Goal: Communication & Community: Share content

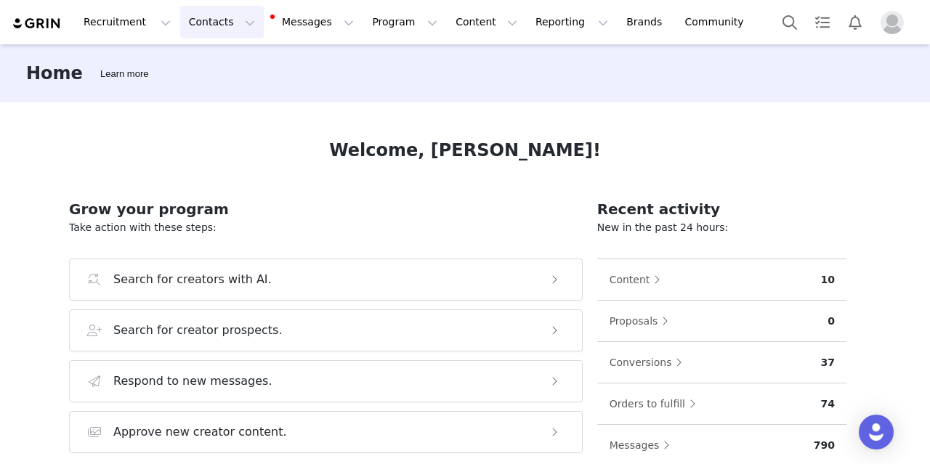
click at [204, 26] on button "Contacts Contacts" at bounding box center [222, 22] width 84 height 33
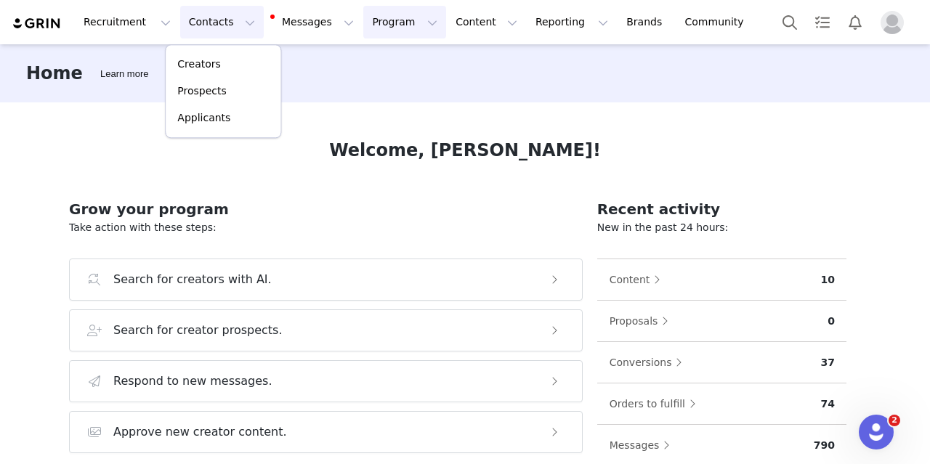
click at [363, 28] on button "Program Program" at bounding box center [404, 22] width 83 height 33
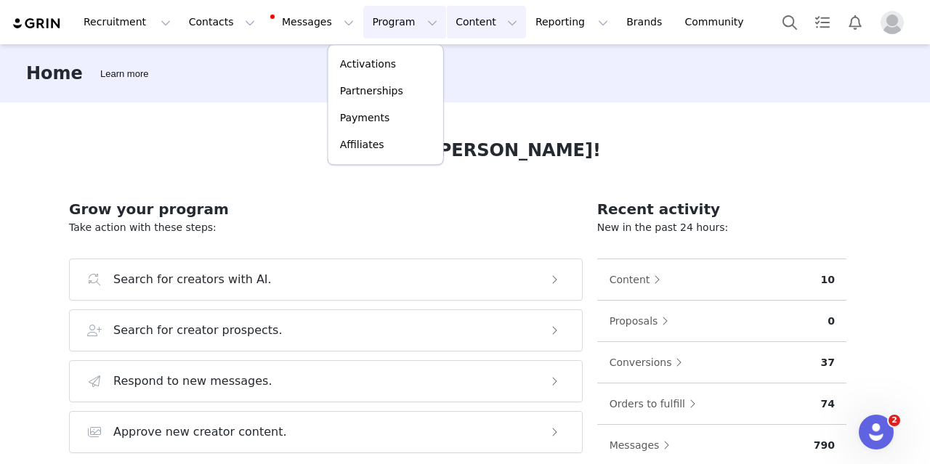
click at [447, 23] on button "Content Content" at bounding box center [486, 22] width 79 height 33
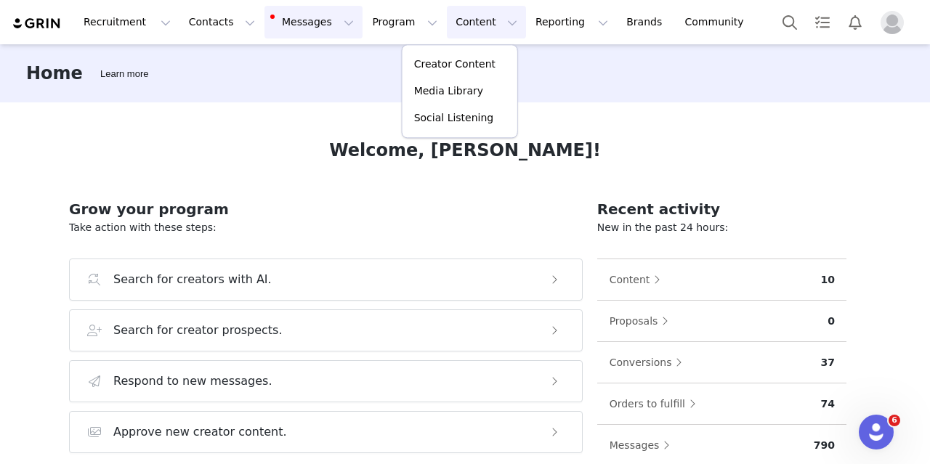
click at [265, 15] on button "Messages Messages" at bounding box center [314, 22] width 98 height 33
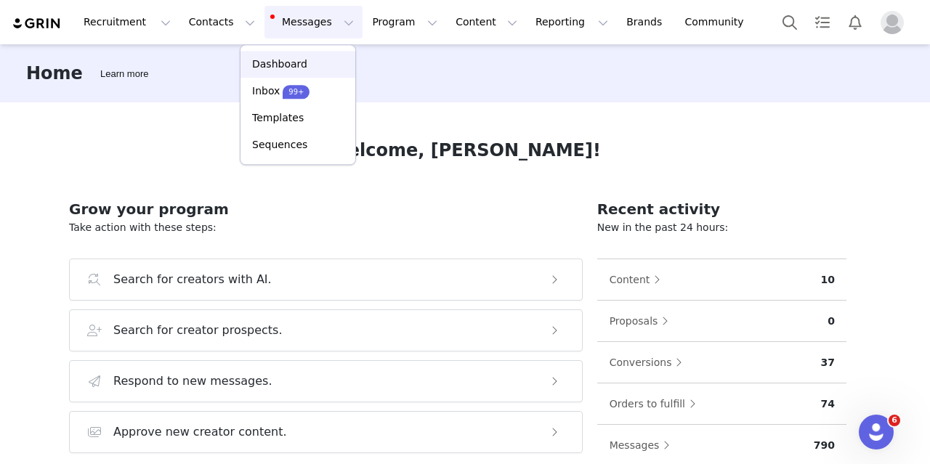
click at [278, 68] on p "Dashboard" at bounding box center [279, 64] width 55 height 15
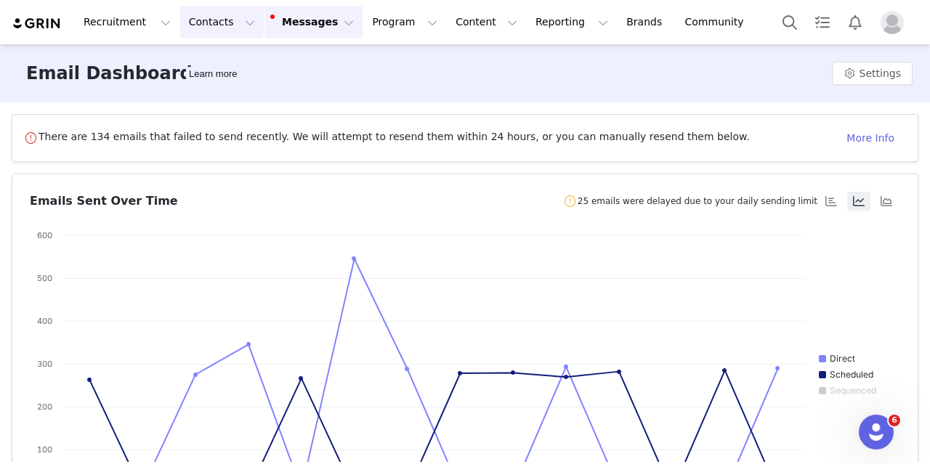
click at [196, 28] on button "Contacts Contacts" at bounding box center [222, 22] width 84 height 33
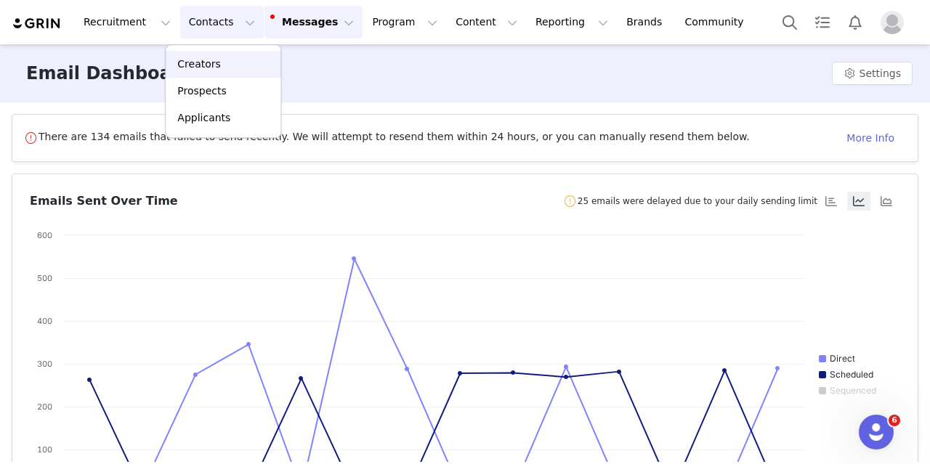
click at [196, 53] on link "Creators" at bounding box center [223, 64] width 115 height 27
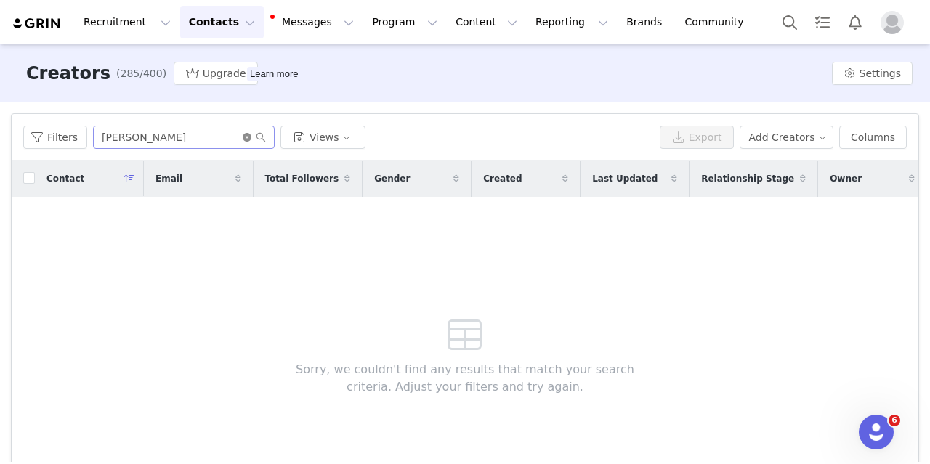
click at [243, 134] on icon "icon: close-circle" at bounding box center [247, 137] width 9 height 9
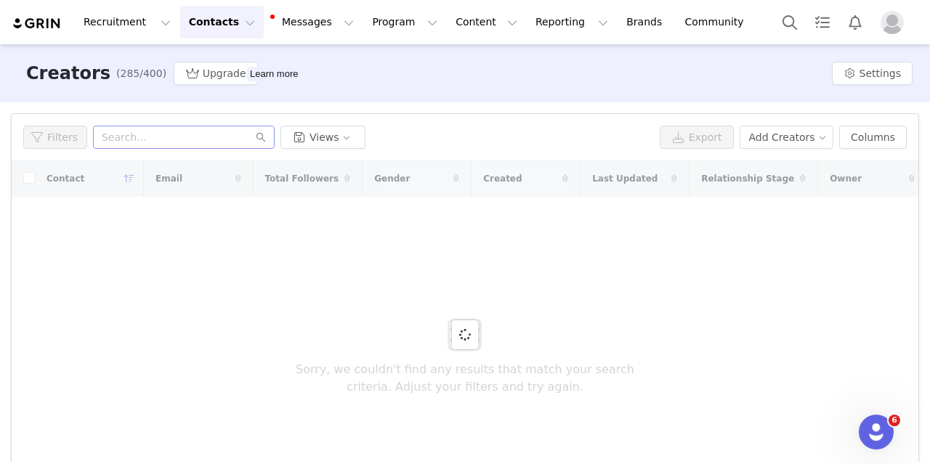
click at [562, 118] on div "Filters Views Export Add Creators Columns" at bounding box center [465, 137] width 907 height 47
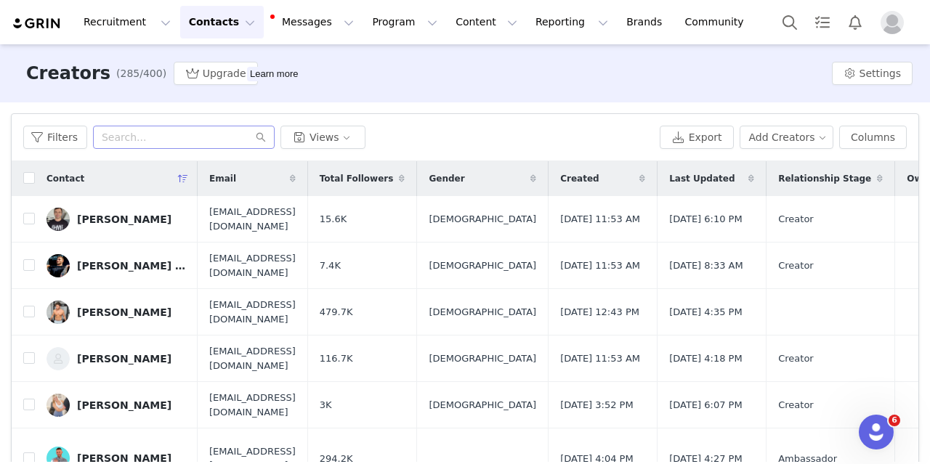
scroll to position [73, 0]
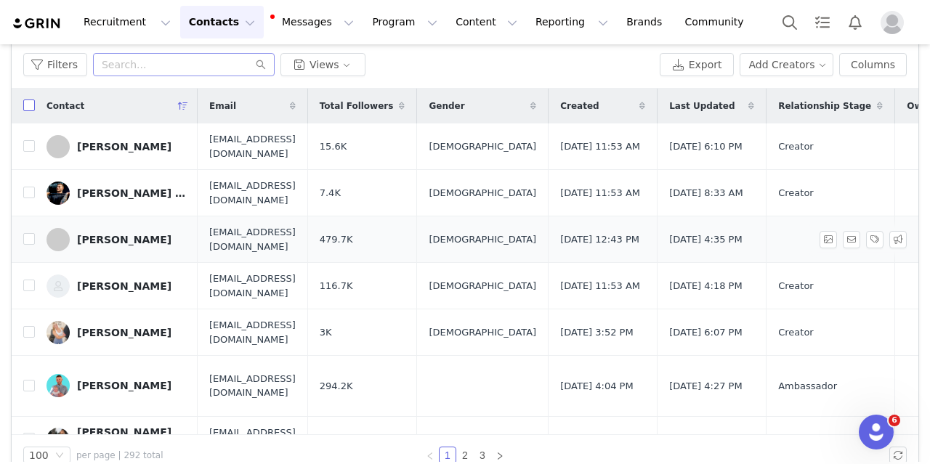
click at [30, 105] on input "checkbox" at bounding box center [29, 106] width 12 height 12
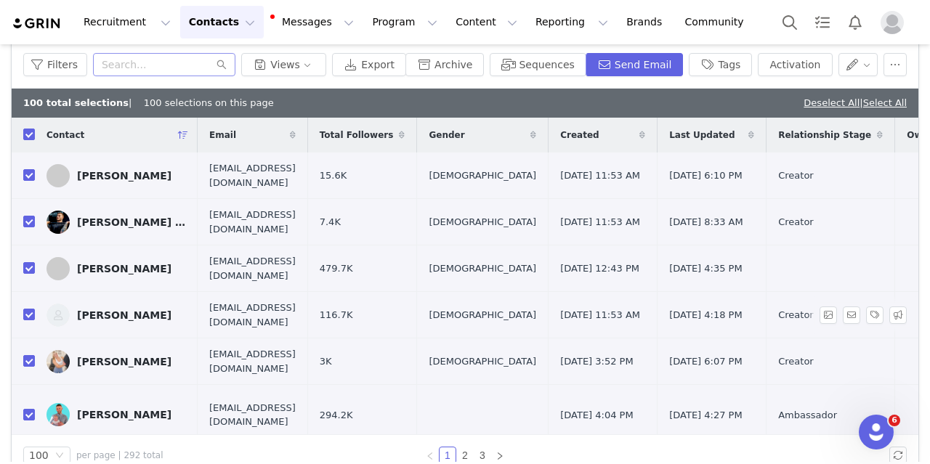
checkbox input "true"
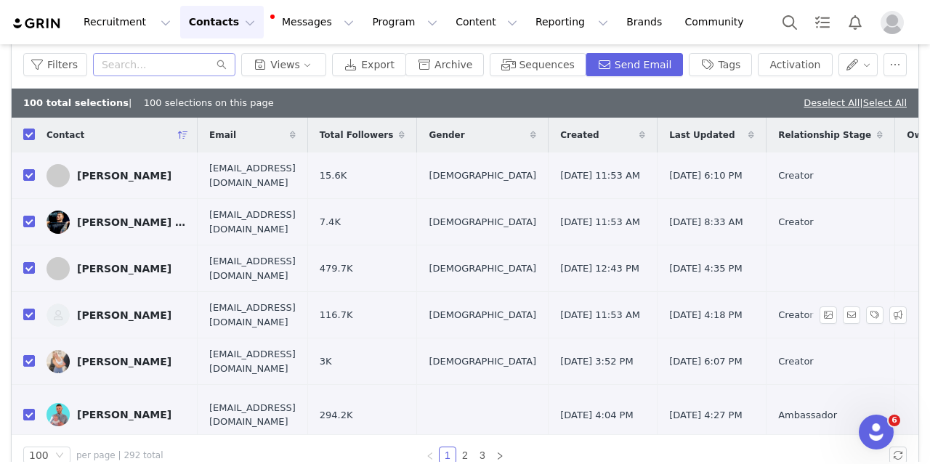
checkbox input "true"
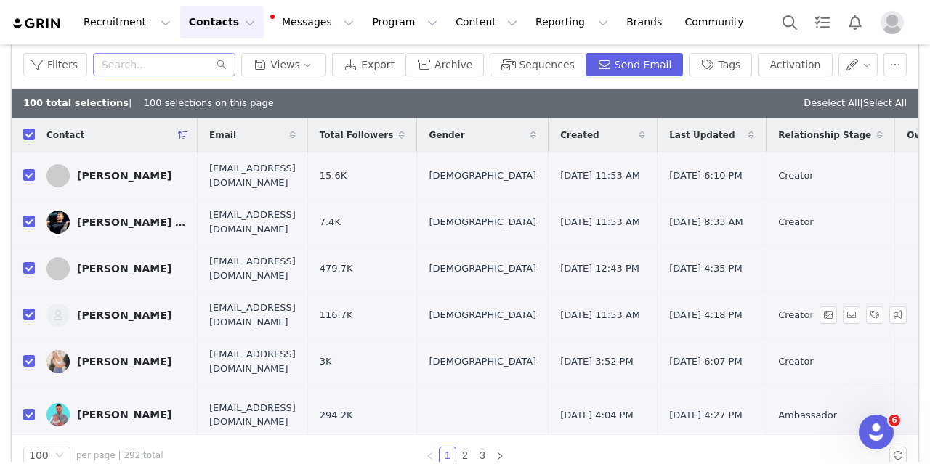
checkbox input "true"
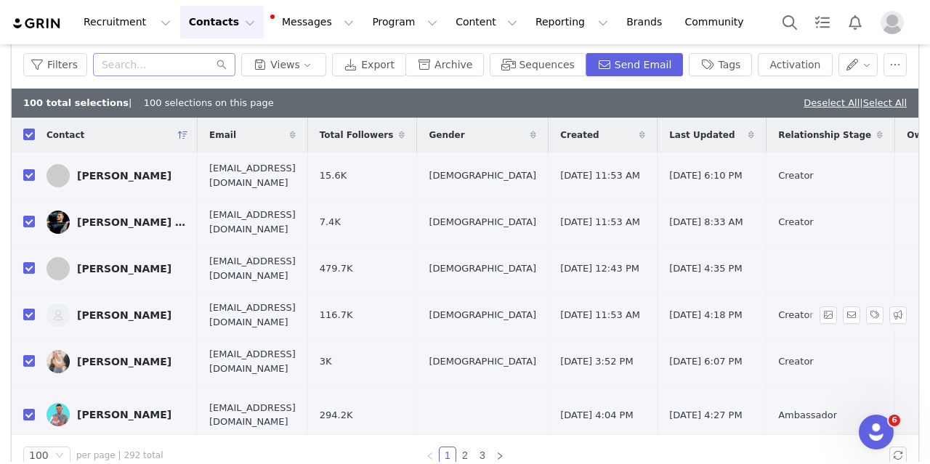
checkbox input "true"
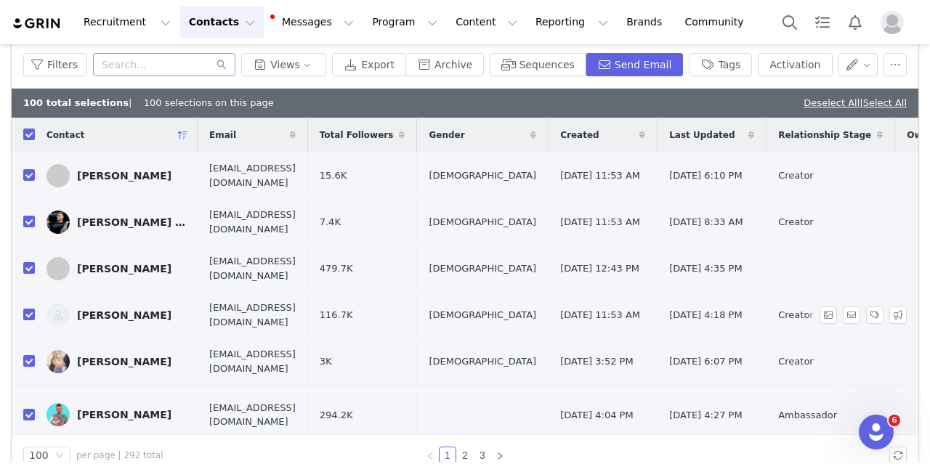
checkbox input "true"
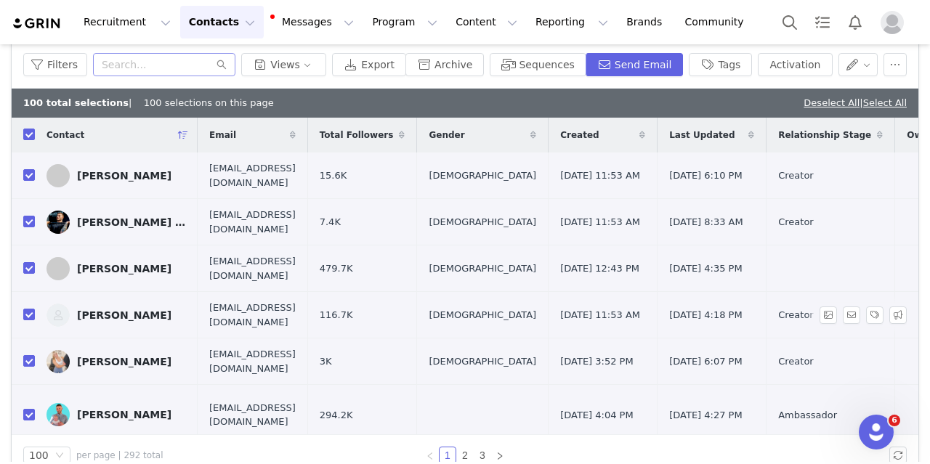
checkbox input "true"
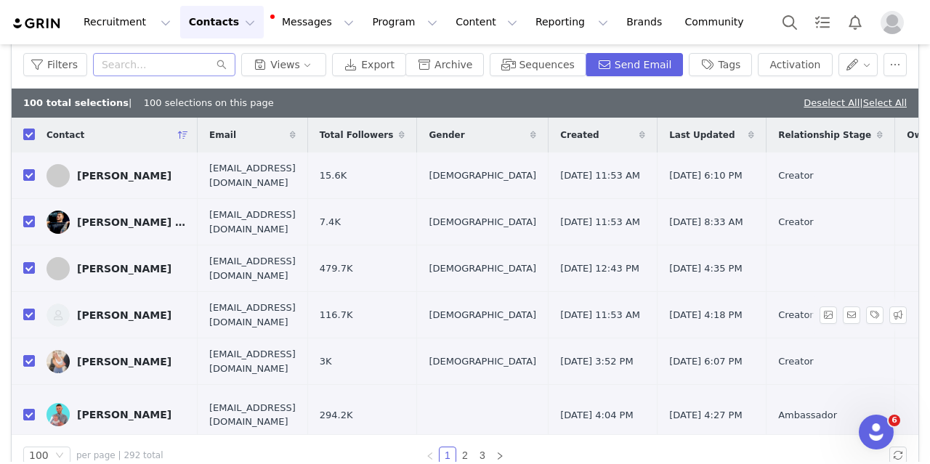
checkbox input "true"
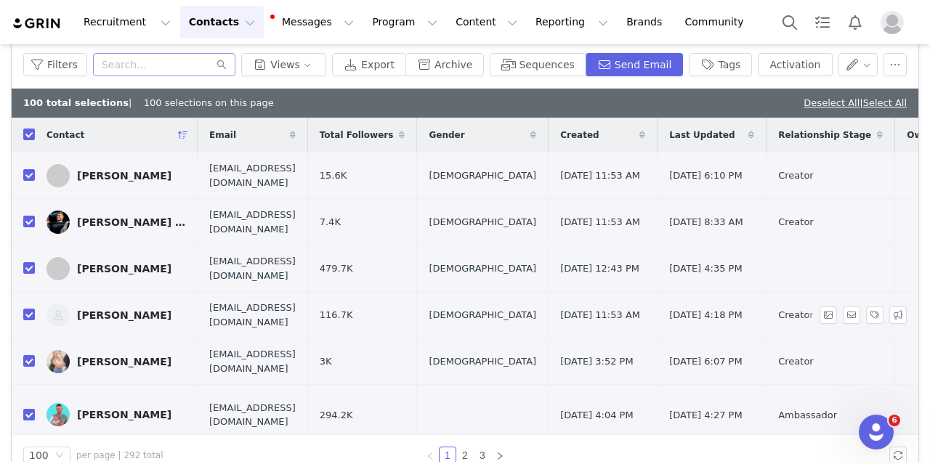
checkbox input "true"
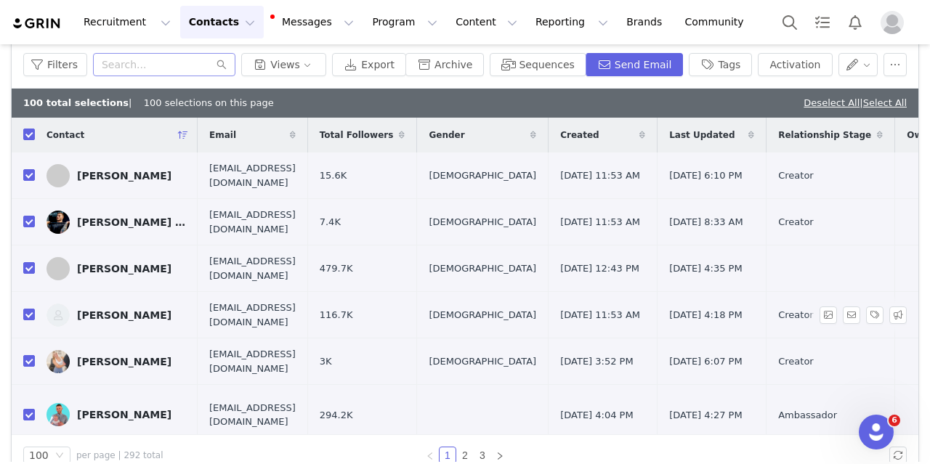
checkbox input "true"
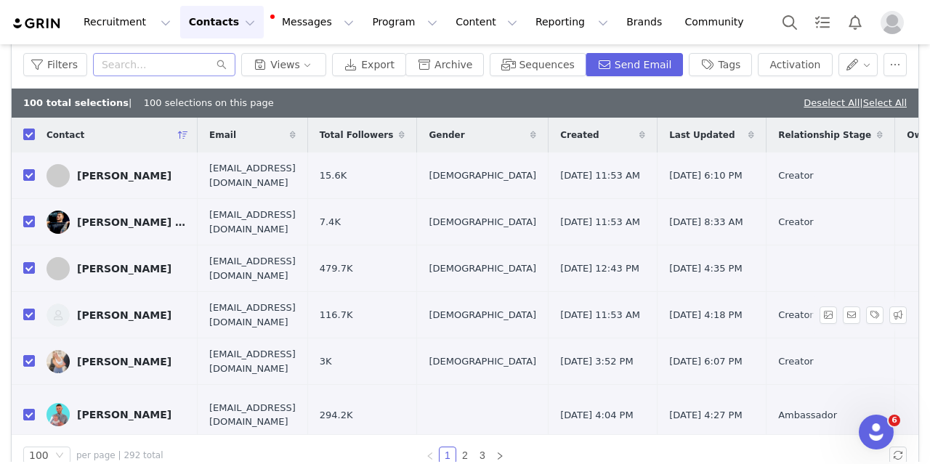
checkbox input "true"
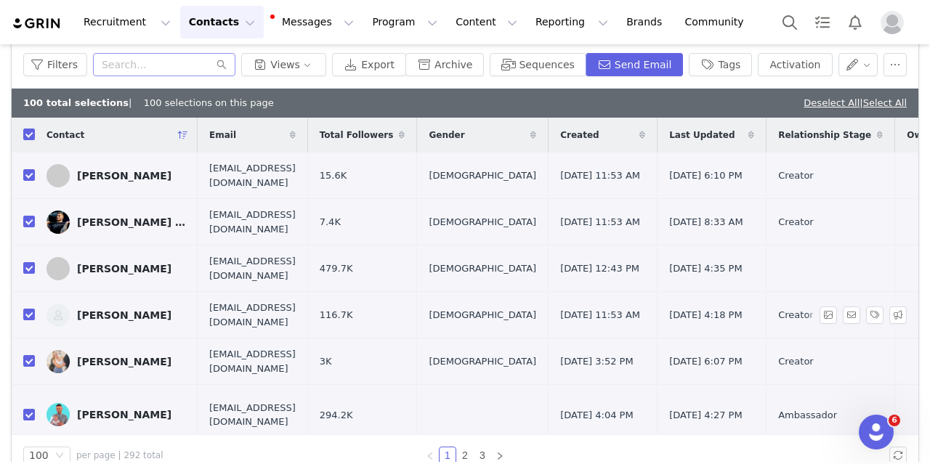
checkbox input "true"
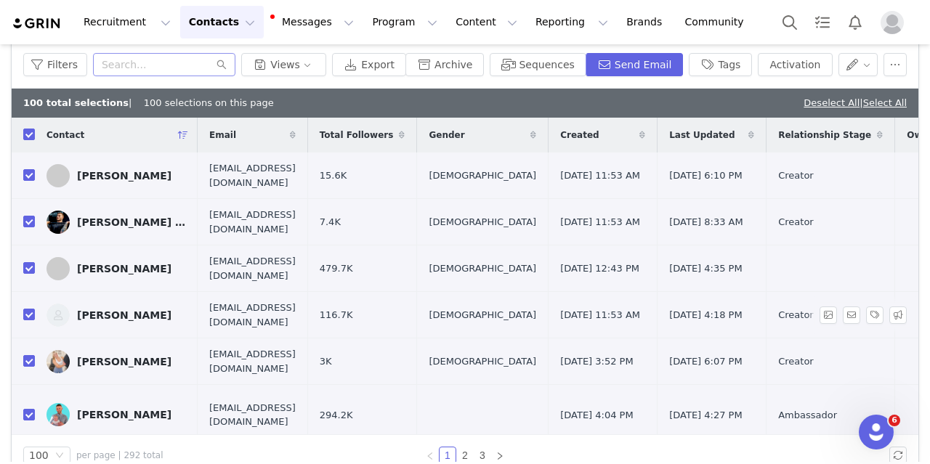
checkbox input "true"
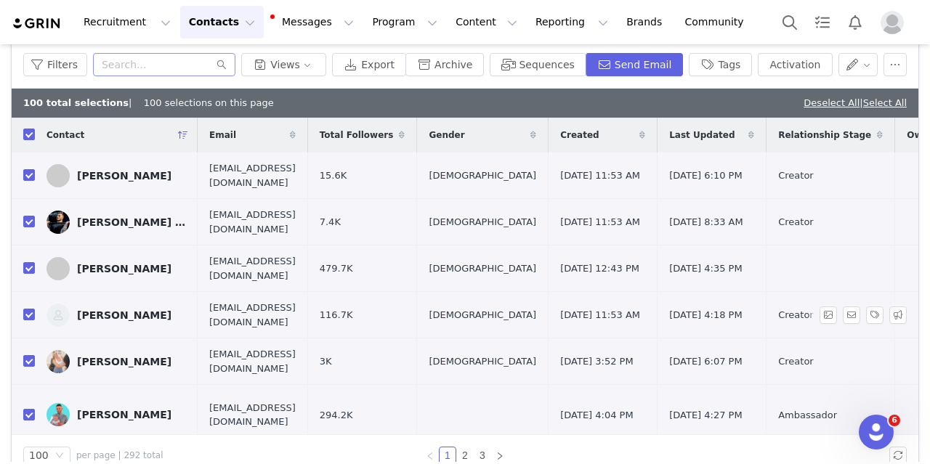
checkbox input "true"
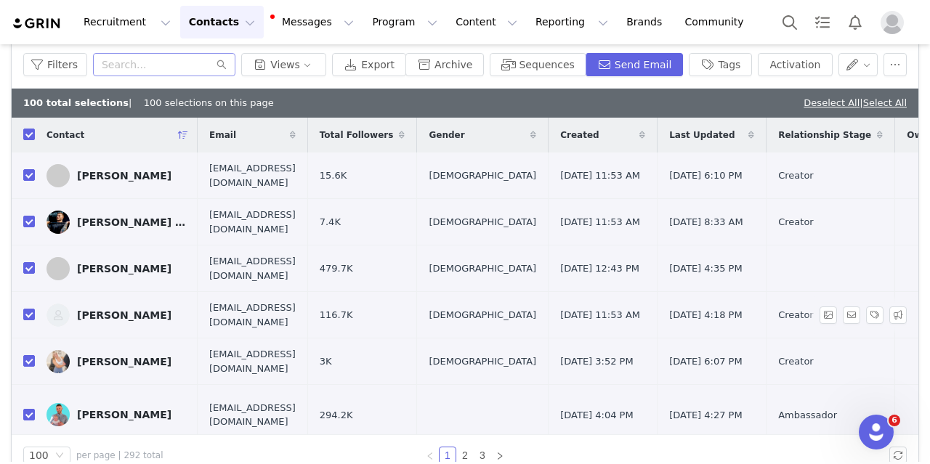
checkbox input "true"
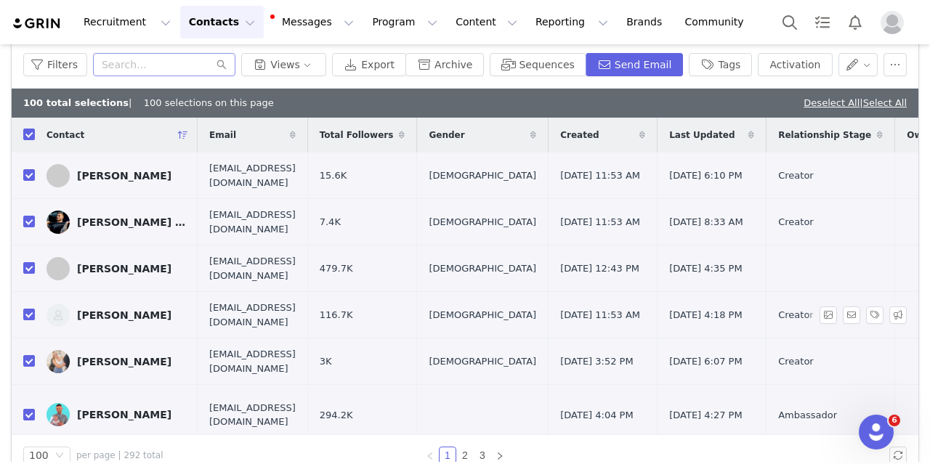
checkbox input "true"
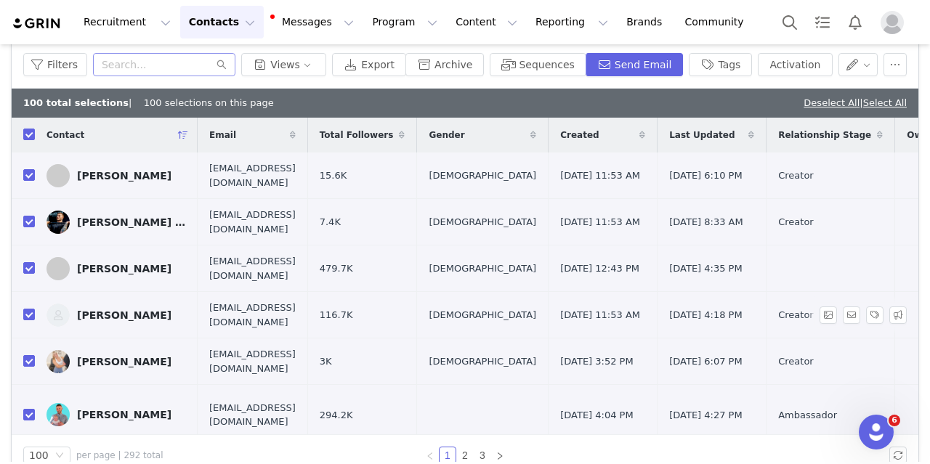
checkbox input "true"
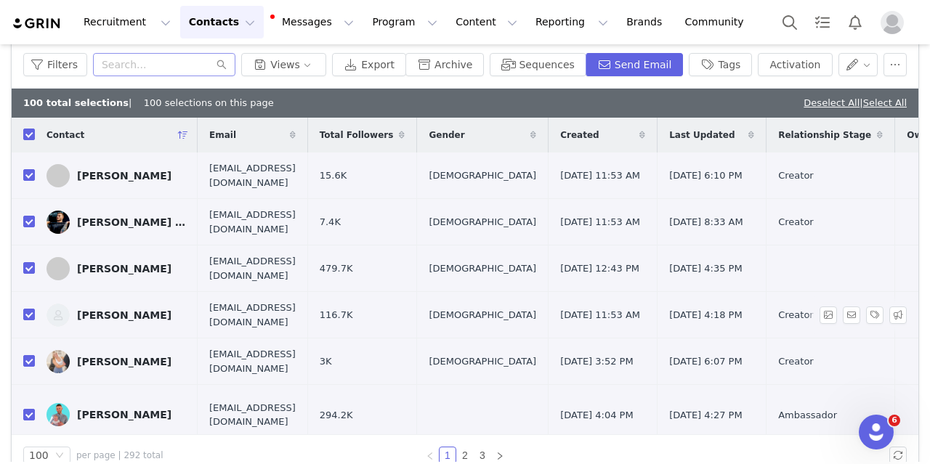
checkbox input "true"
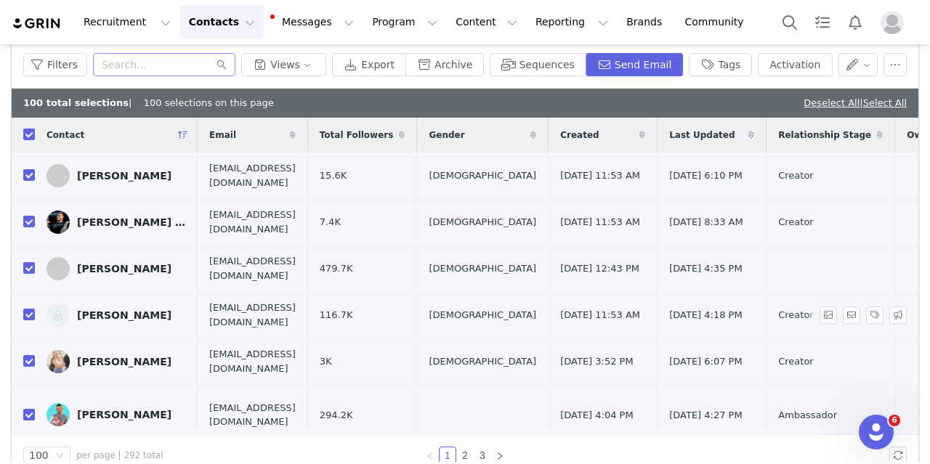
checkbox input "true"
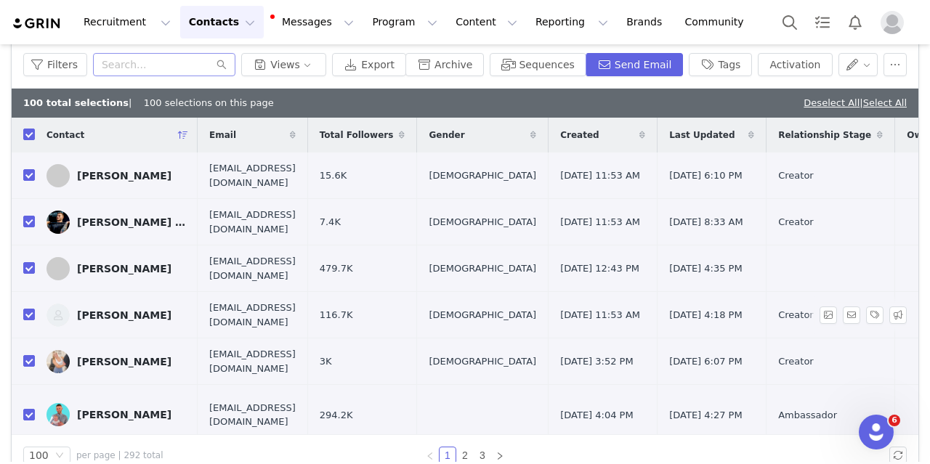
checkbox input "true"
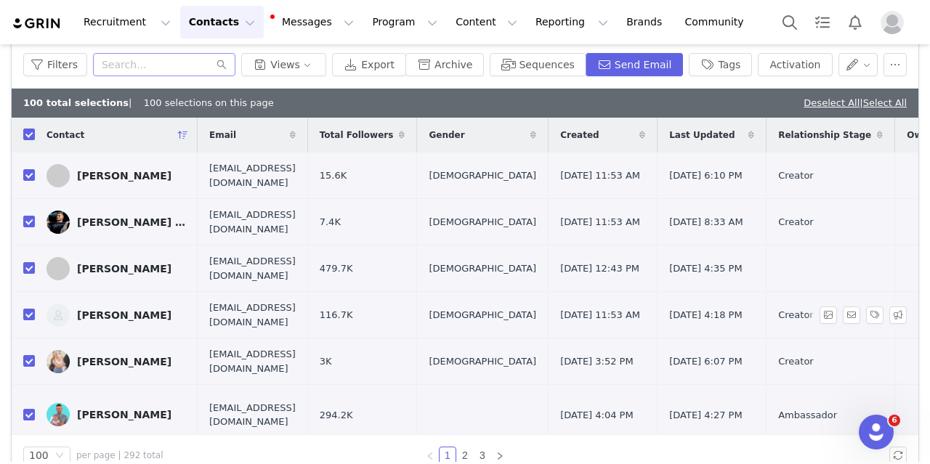
checkbox input "true"
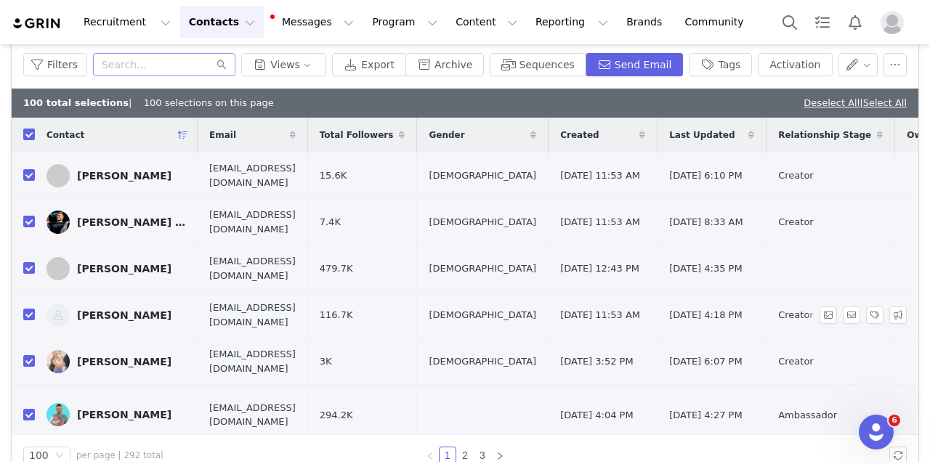
checkbox input "true"
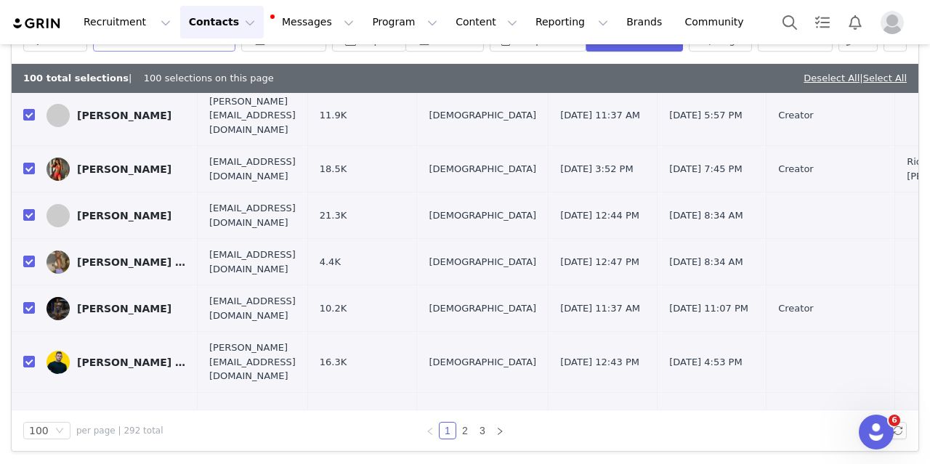
scroll to position [3344, 0]
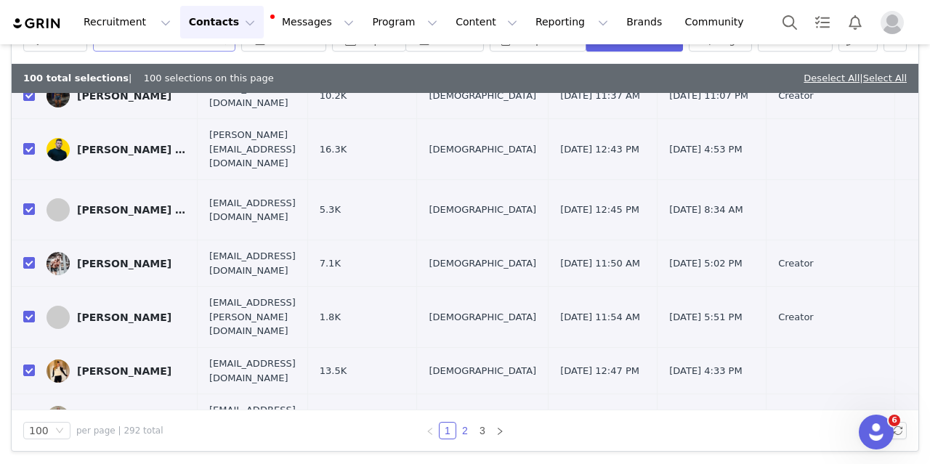
click at [457, 423] on link "2" at bounding box center [465, 431] width 16 height 16
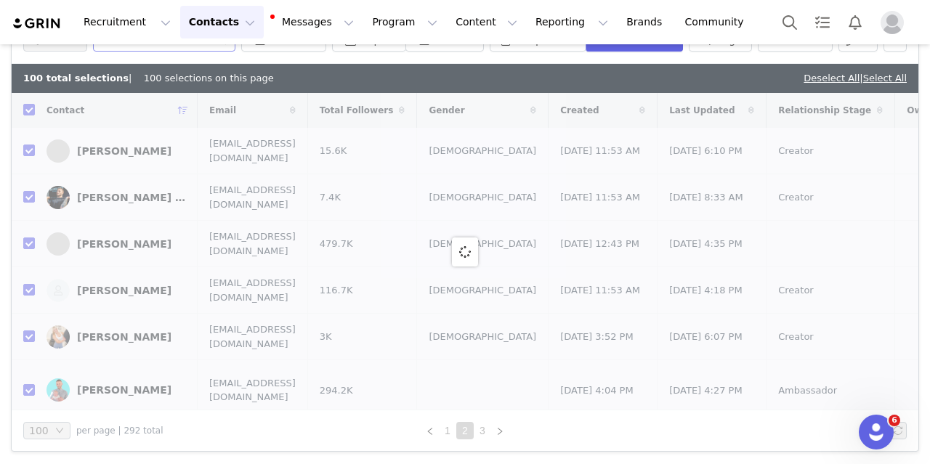
checkbox input "false"
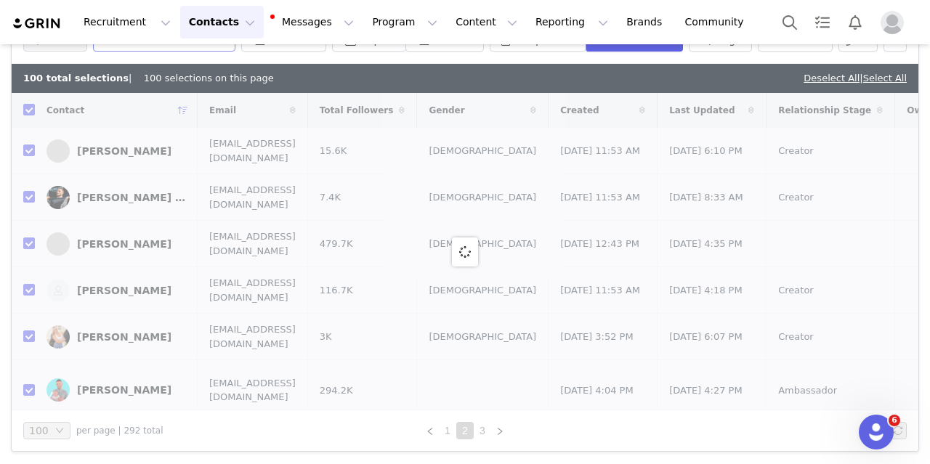
checkbox input "false"
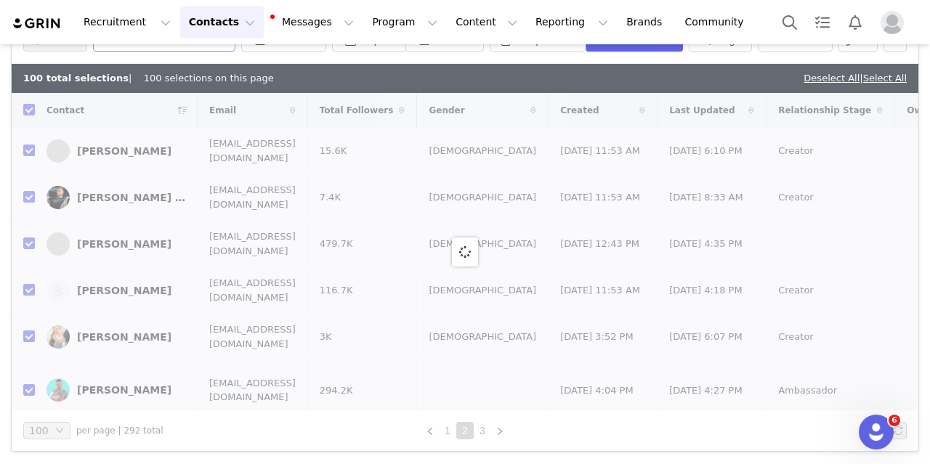
checkbox input "false"
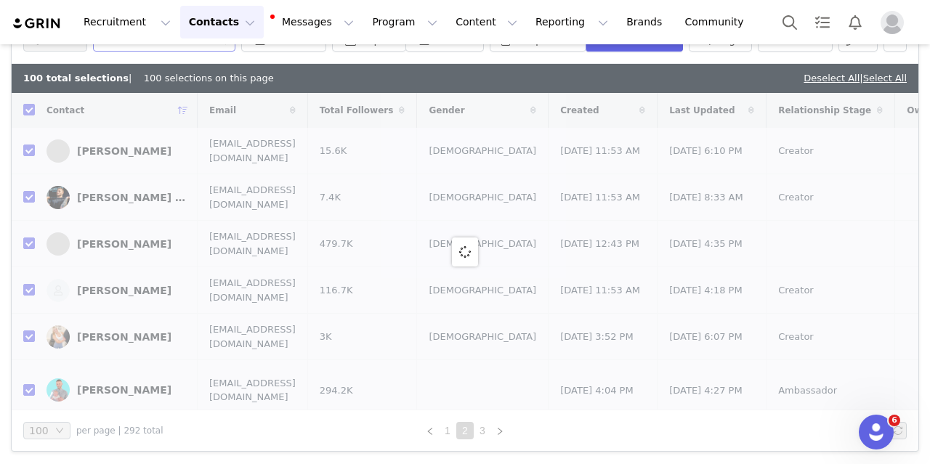
checkbox input "false"
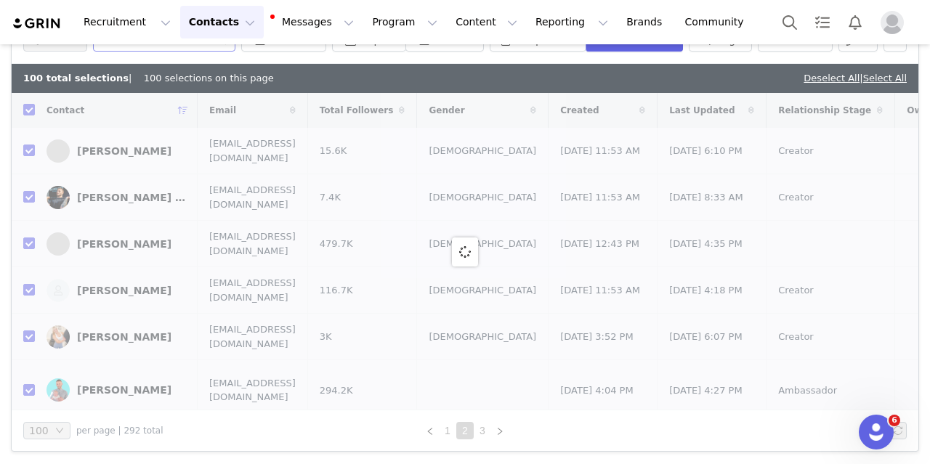
checkbox input "false"
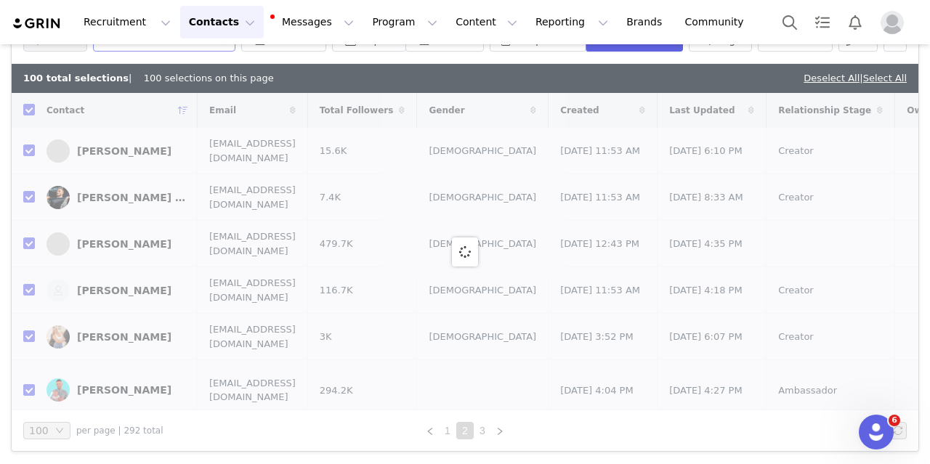
checkbox input "false"
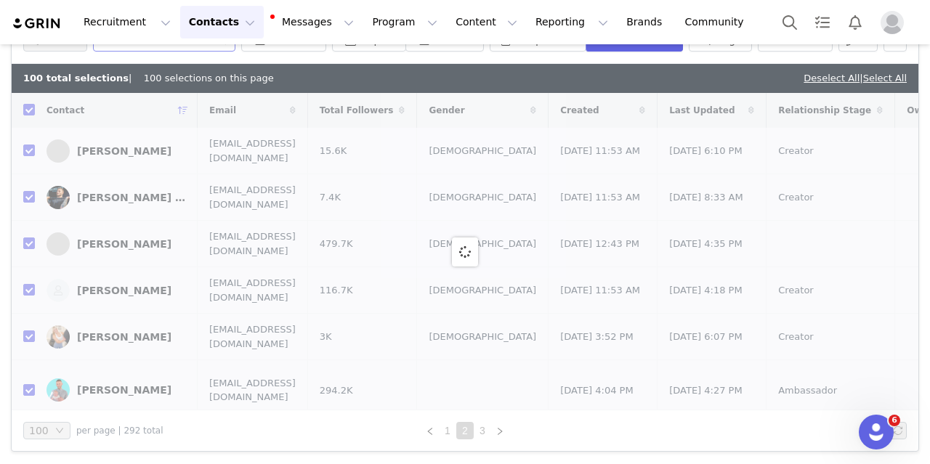
checkbox input "false"
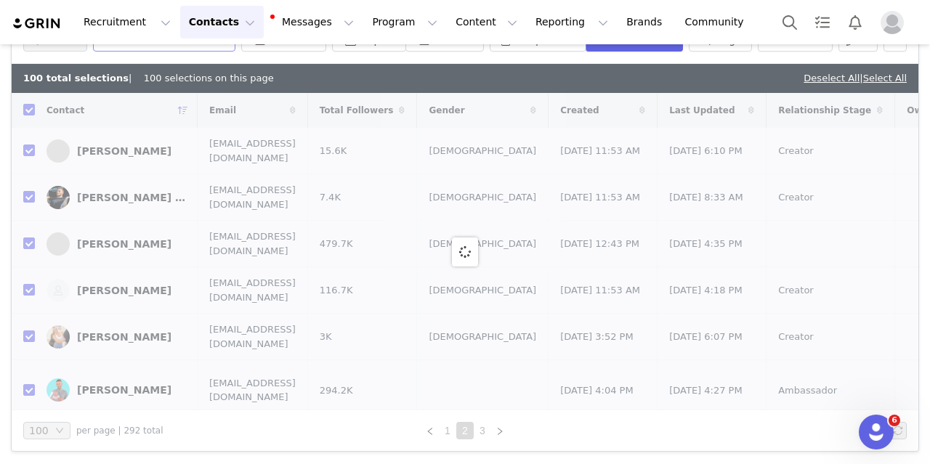
checkbox input "false"
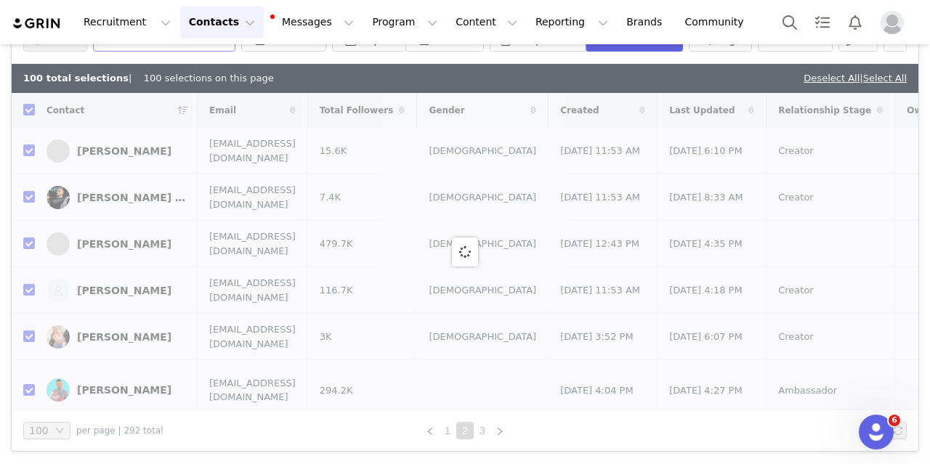
checkbox input "false"
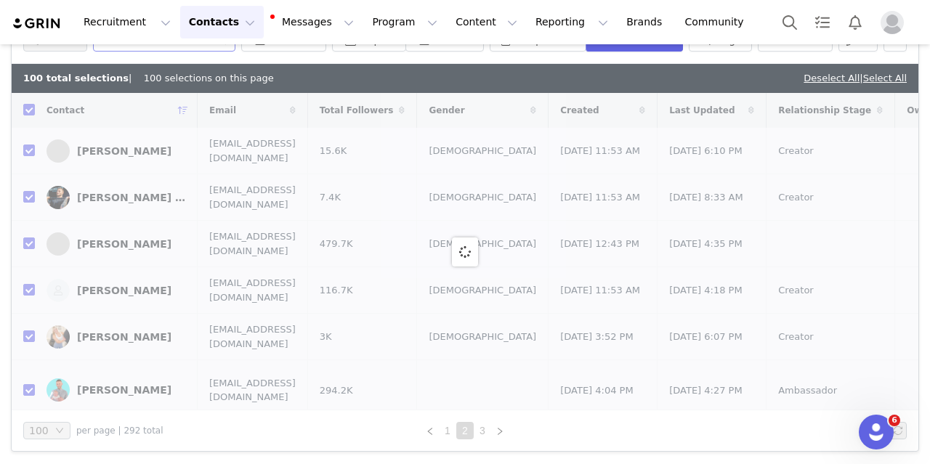
checkbox input "false"
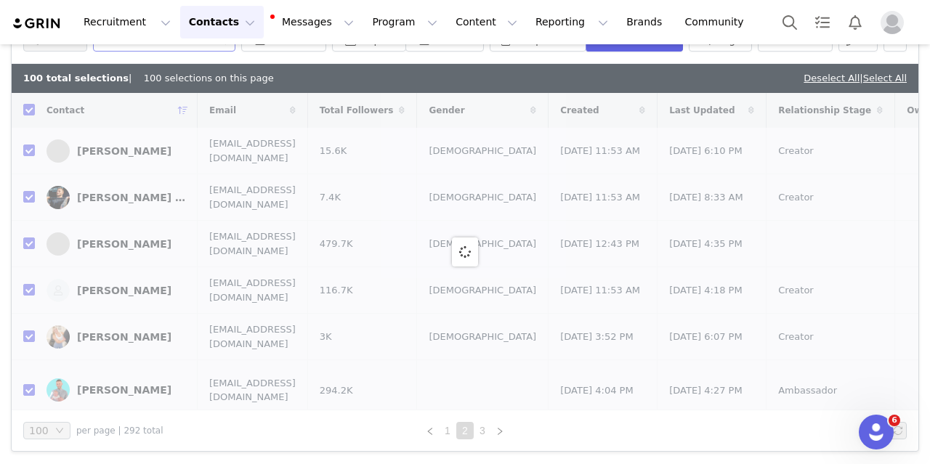
checkbox input "false"
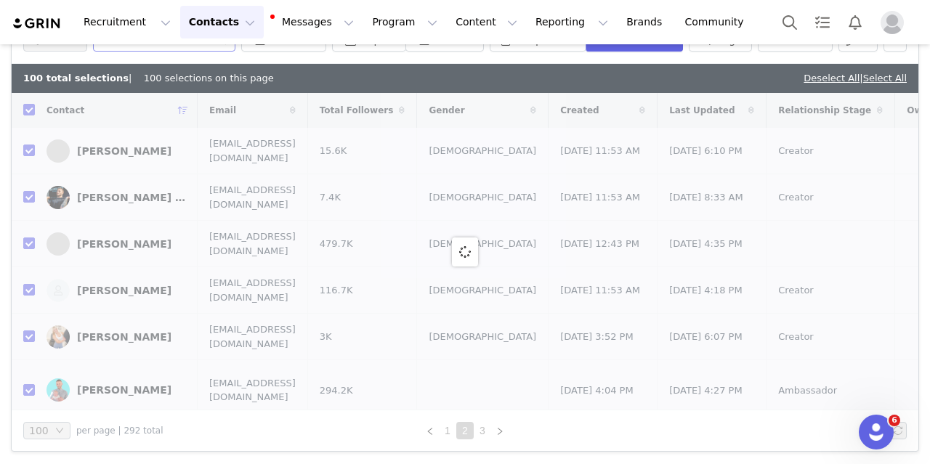
checkbox input "false"
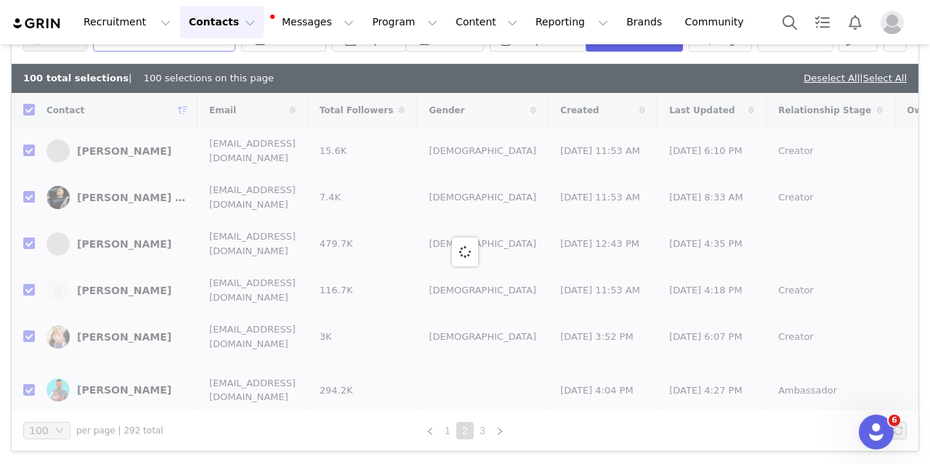
checkbox input "false"
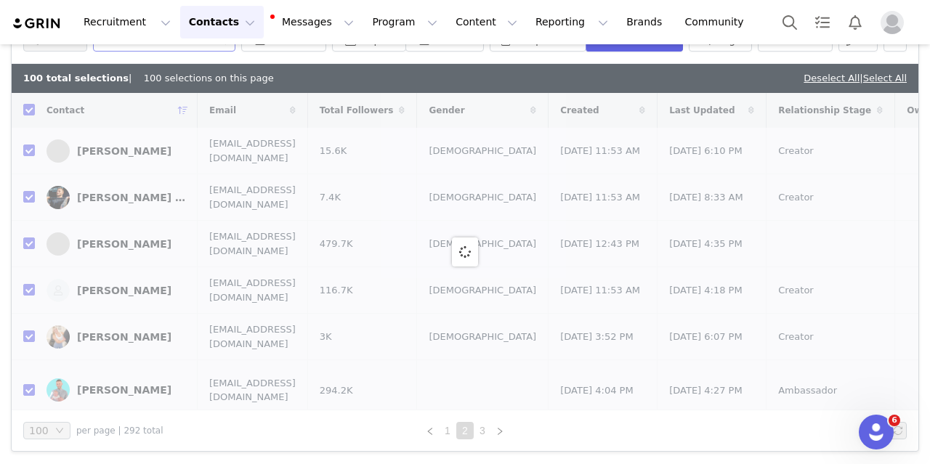
checkbox input "false"
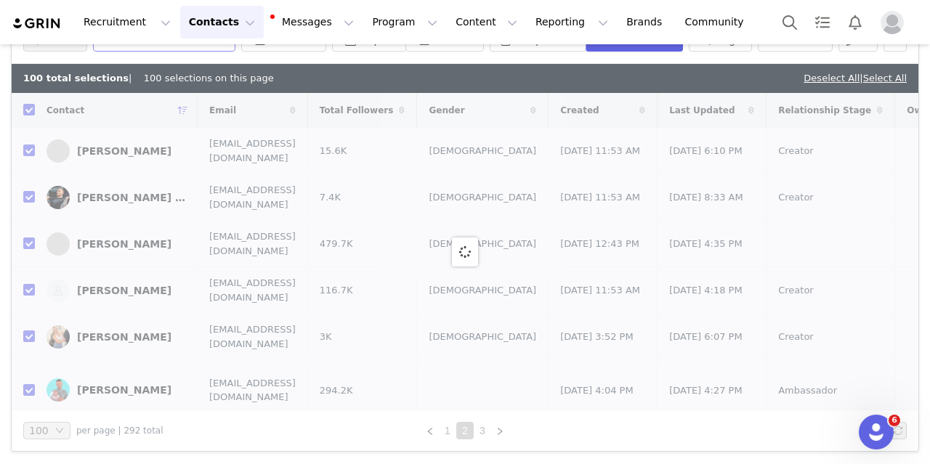
checkbox input "false"
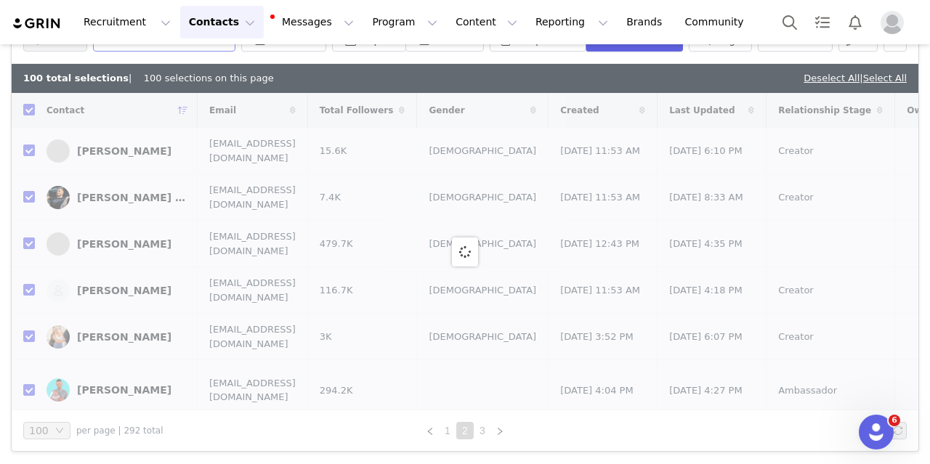
checkbox input "false"
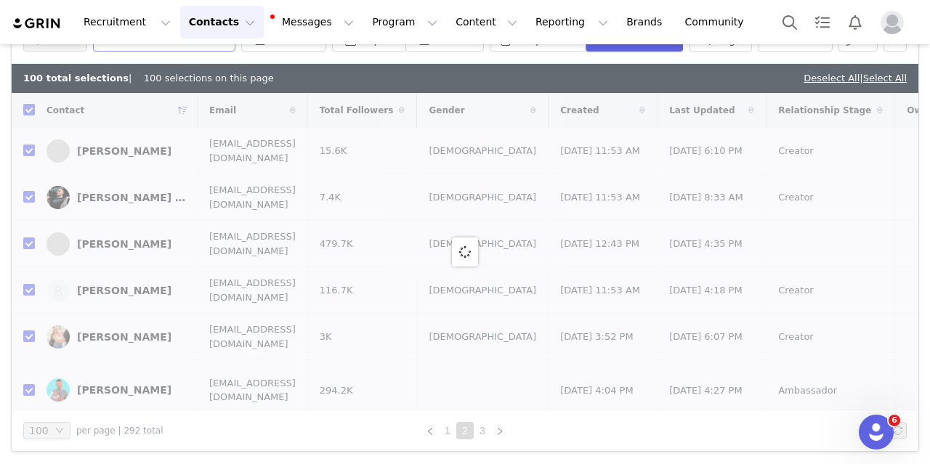
checkbox input "false"
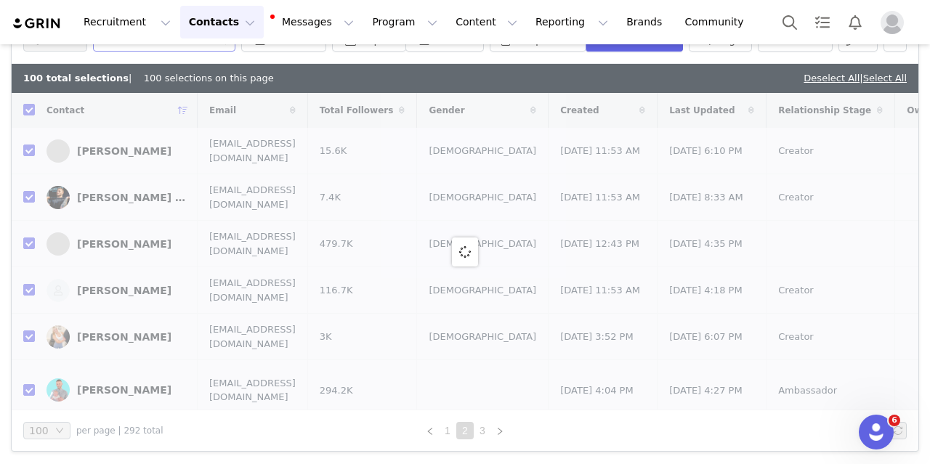
checkbox input "false"
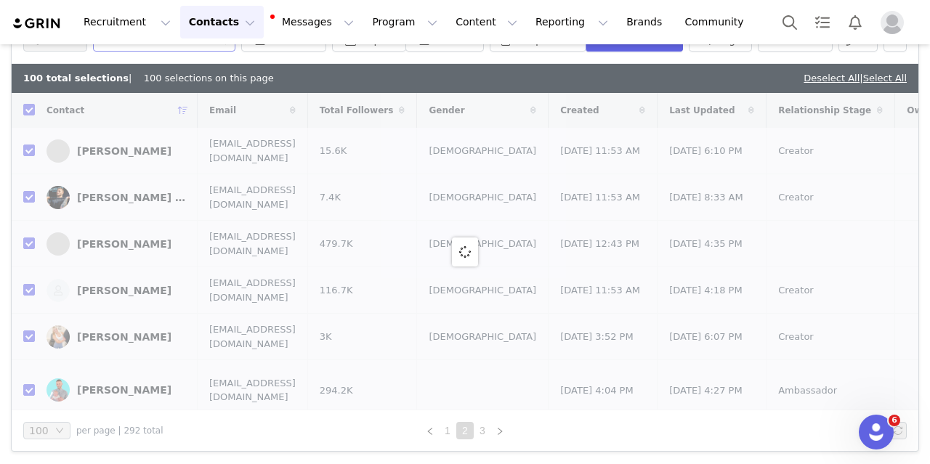
checkbox input "false"
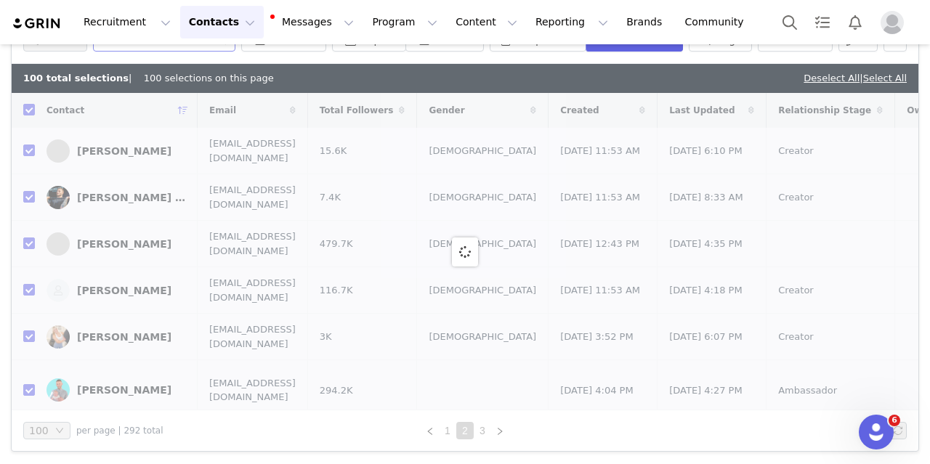
checkbox input "false"
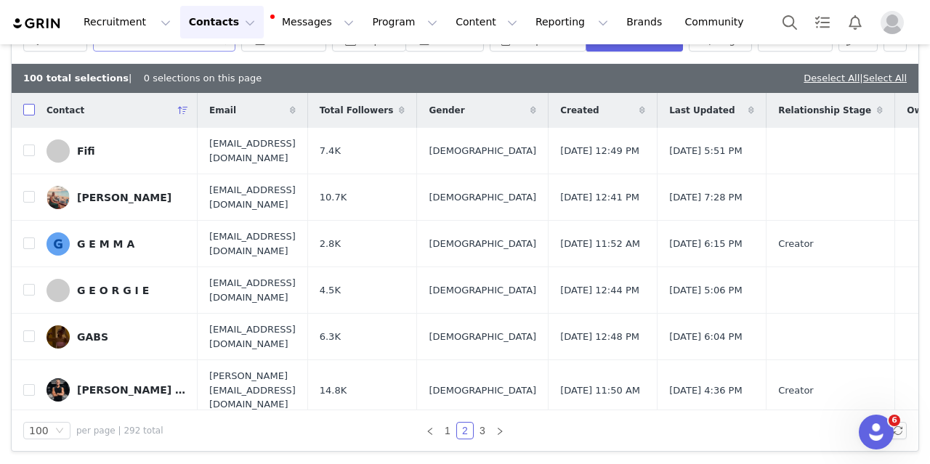
click at [27, 107] on input "checkbox" at bounding box center [29, 110] width 12 height 12
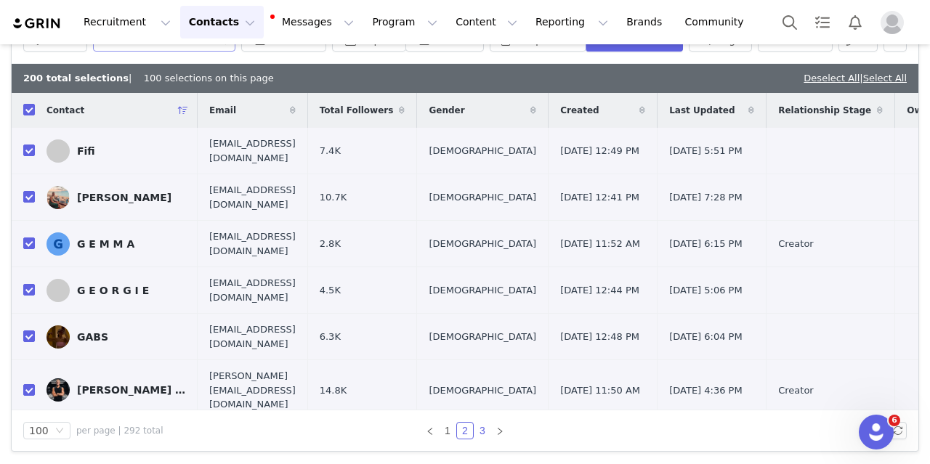
click at [478, 430] on link "3" at bounding box center [483, 431] width 16 height 16
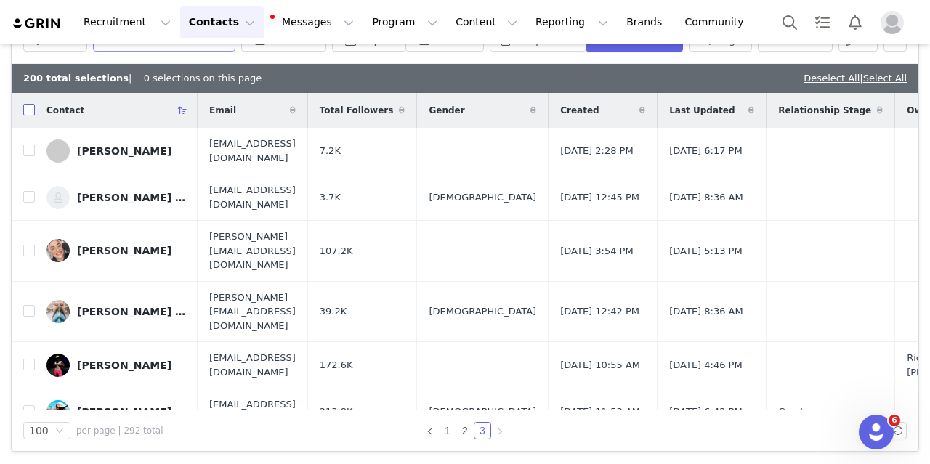
click at [29, 108] on input "checkbox" at bounding box center [29, 110] width 12 height 12
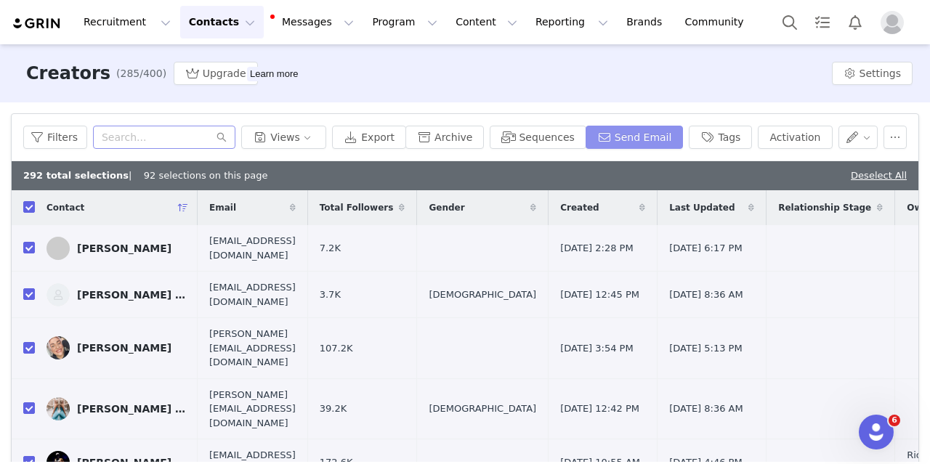
click at [647, 143] on button "Send Email" at bounding box center [635, 137] width 98 height 23
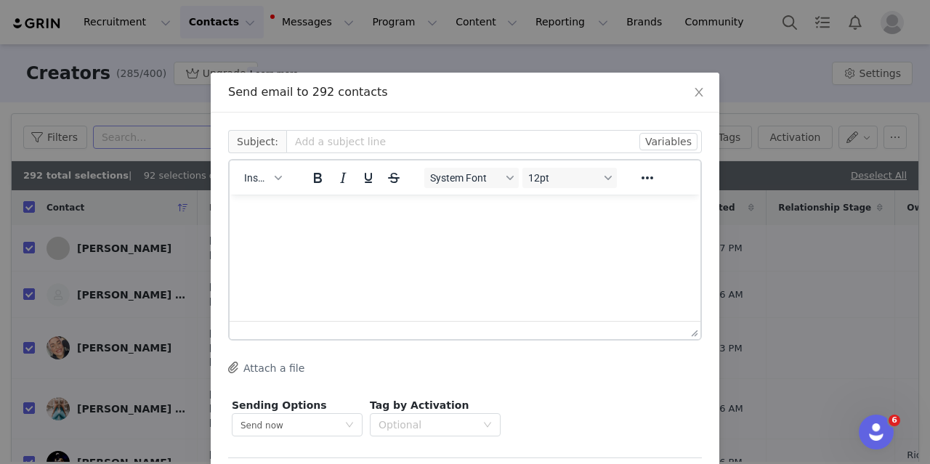
click at [361, 234] on html at bounding box center [465, 214] width 471 height 39
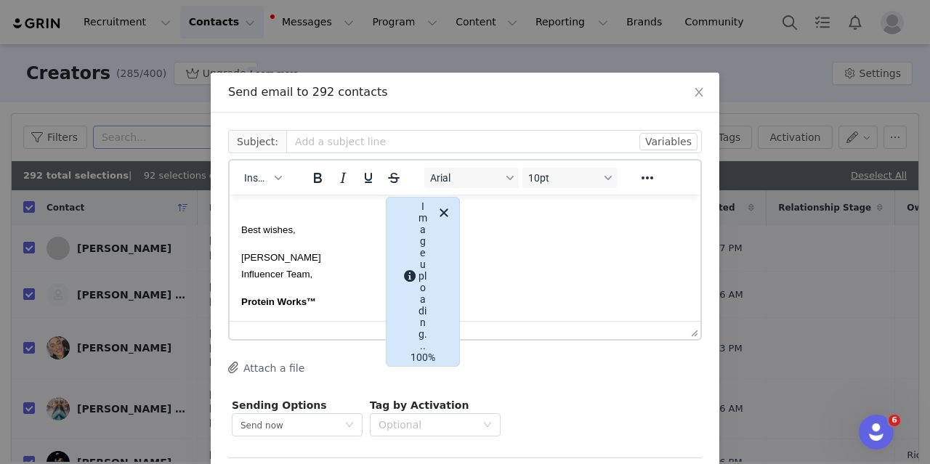
scroll to position [1242, 0]
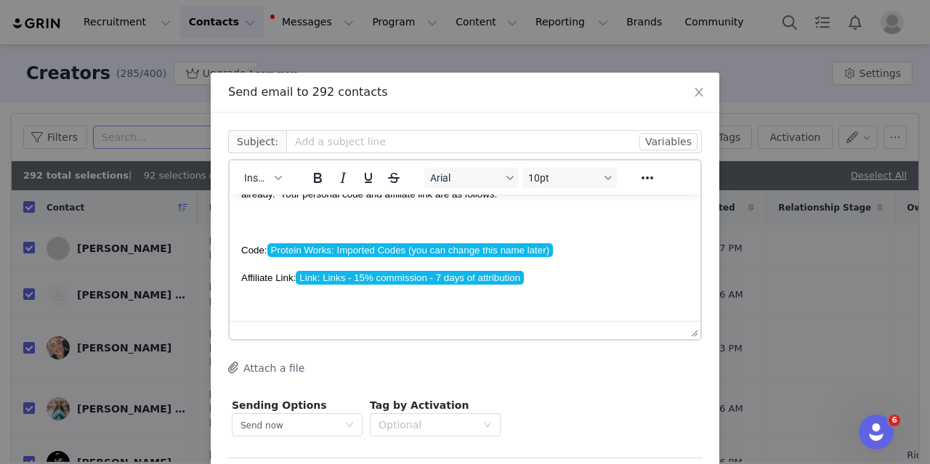
click at [325, 277] on span "Link: Links - 15% commission - 7 days of attribution" at bounding box center [410, 278] width 228 height 14
click at [554, 298] on p "Rich Text Area. Press ALT-0 for help." at bounding box center [465, 306] width 448 height 16
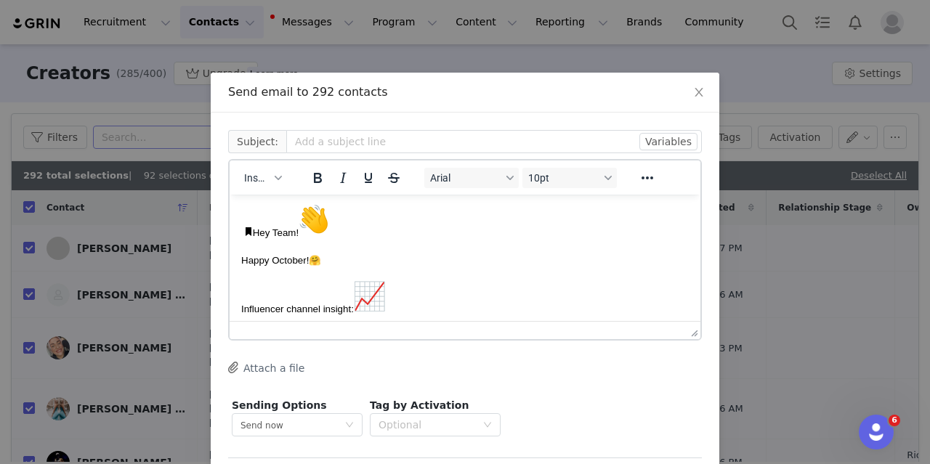
scroll to position [0, 0]
click at [253, 230] on span "Hey Team!" at bounding box center [285, 235] width 89 height 11
click at [266, 182] on button "Insert" at bounding box center [262, 178] width 49 height 20
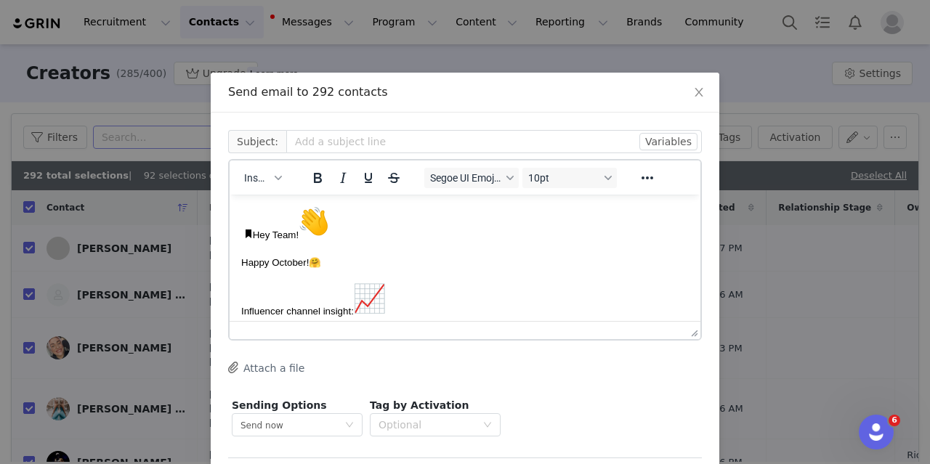
click at [265, 371] on button "Attach a file" at bounding box center [266, 367] width 76 height 17
click at [249, 228] on p "Hey Team!" at bounding box center [465, 224] width 448 height 36
click at [254, 233] on span "Hey Team!" at bounding box center [285, 235] width 89 height 11
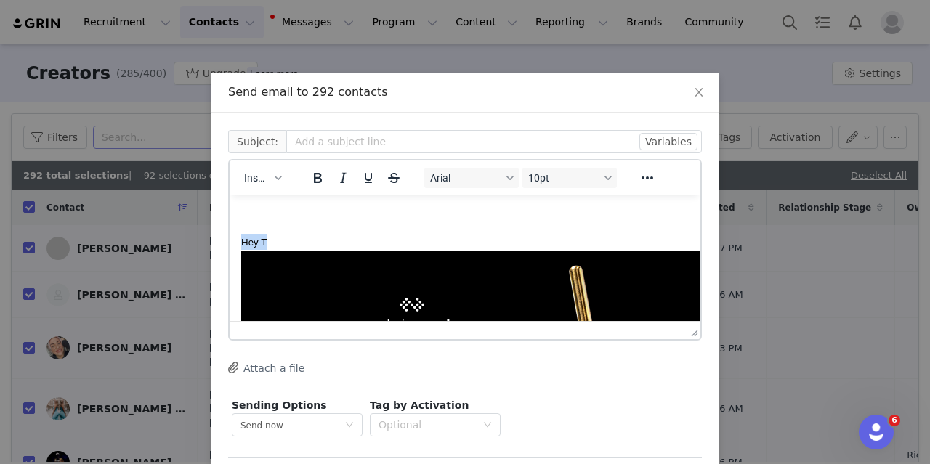
drag, startPoint x: 277, startPoint y: 243, endPoint x: 233, endPoint y: 236, distance: 44.1
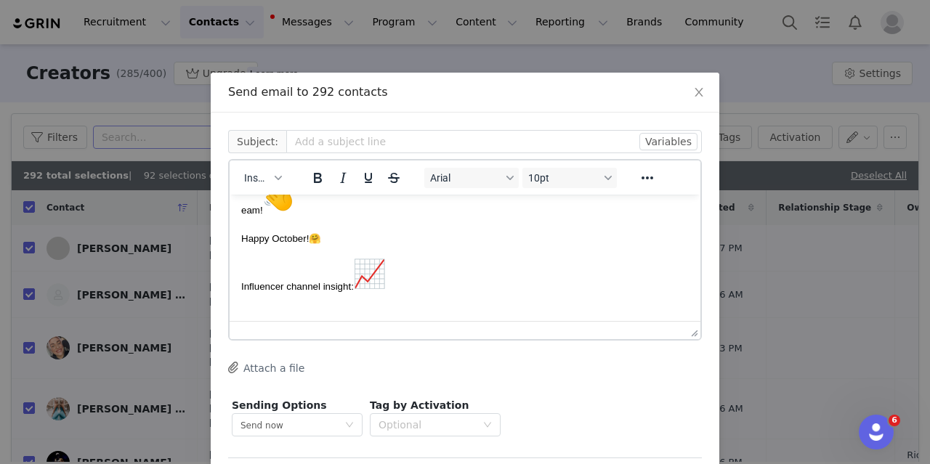
scroll to position [218, 0]
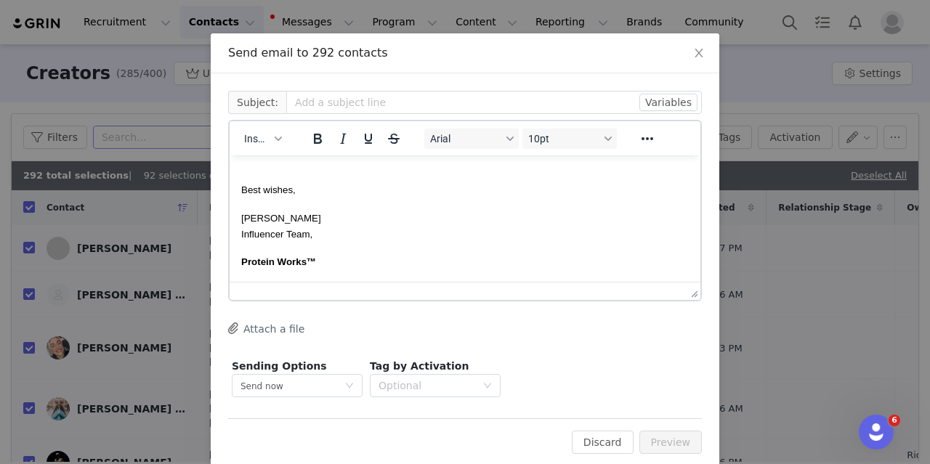
scroll to position [0, 0]
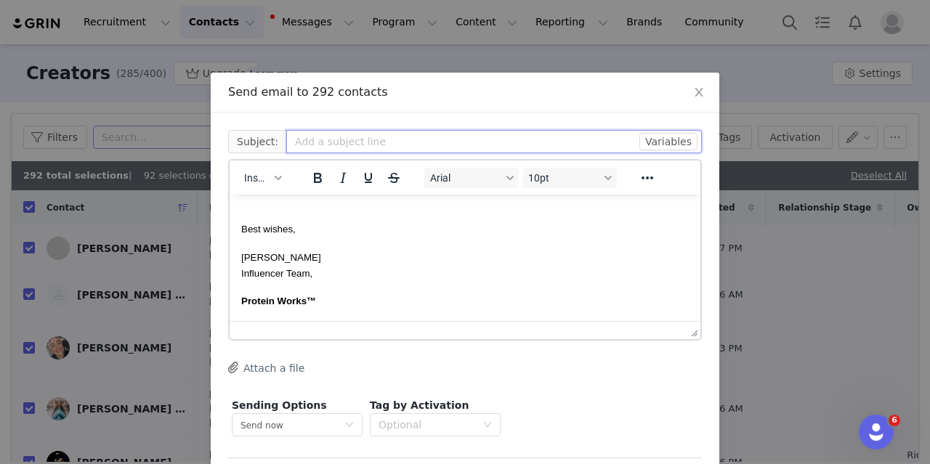
click at [352, 143] on input "text" at bounding box center [494, 141] width 416 height 23
click at [494, 373] on div "Attach a file" at bounding box center [465, 368] width 474 height 15
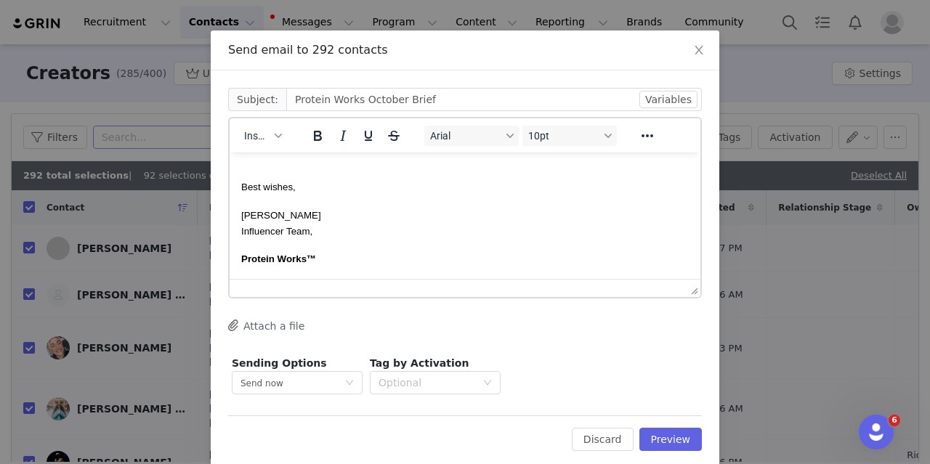
scroll to position [63, 0]
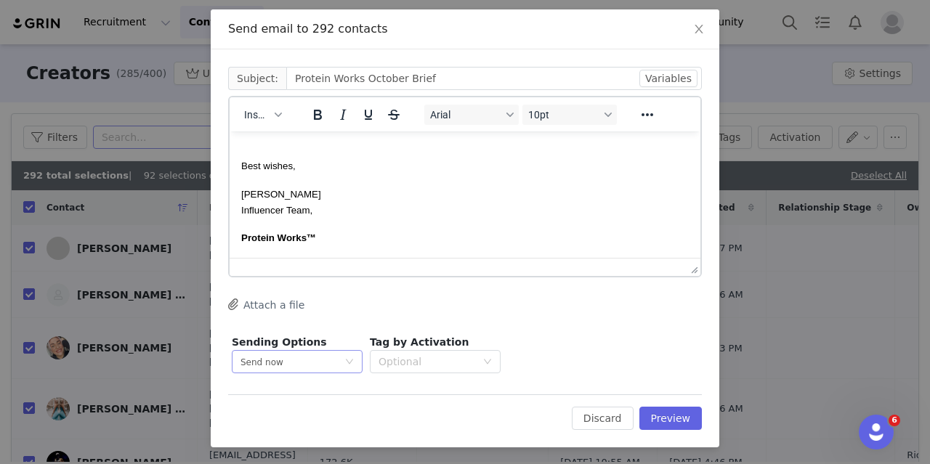
click at [304, 368] on div "Send now" at bounding box center [293, 362] width 104 height 22
click at [310, 419] on li "Schedule for later" at bounding box center [291, 415] width 131 height 24
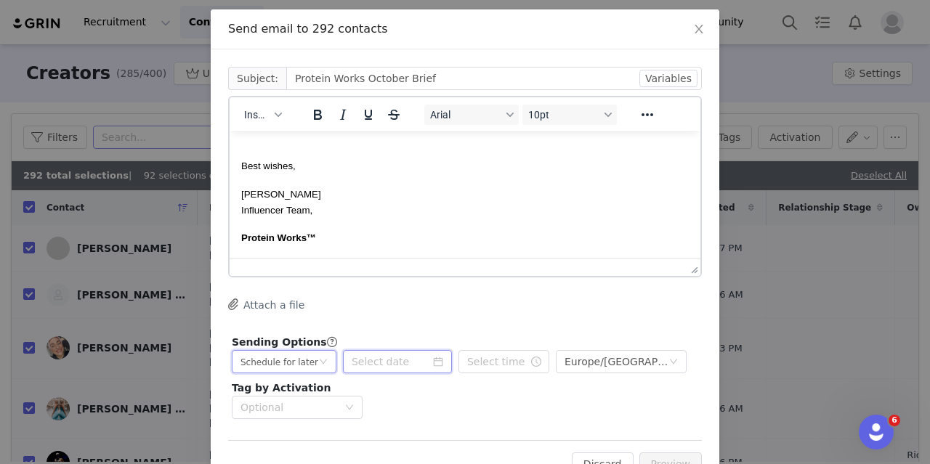
click at [384, 369] on input at bounding box center [397, 361] width 109 height 23
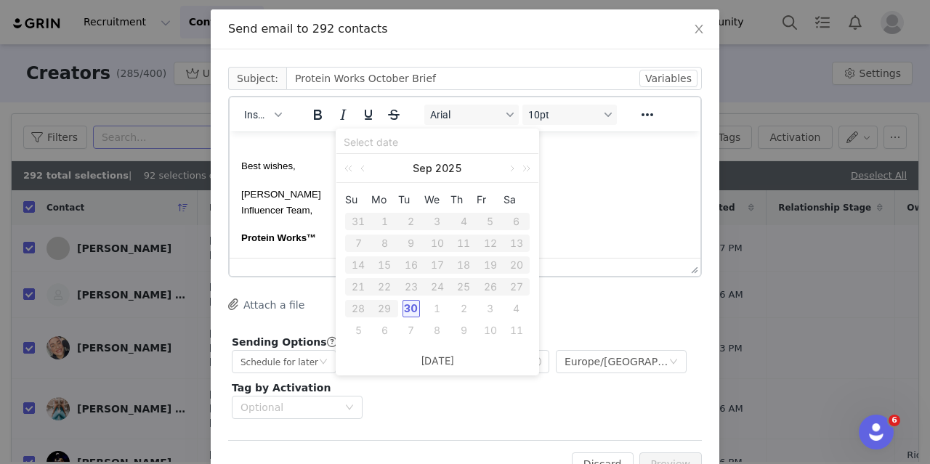
click at [404, 305] on div "30" at bounding box center [411, 308] width 17 height 17
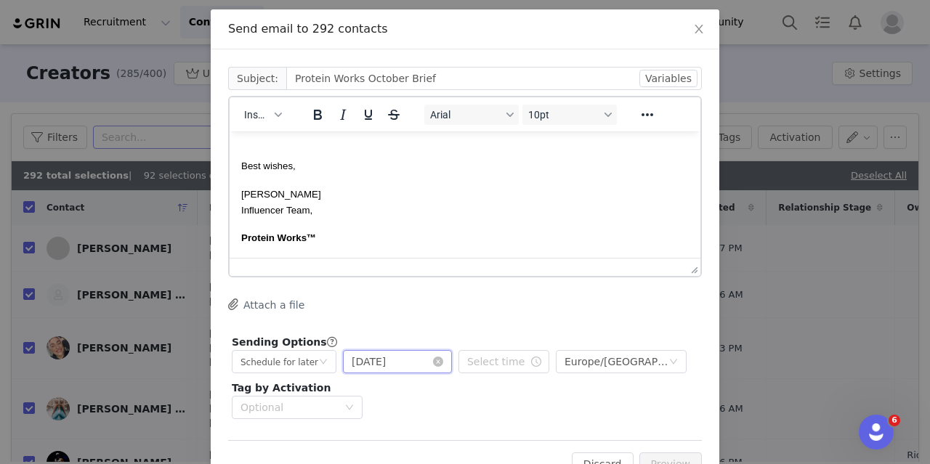
click at [443, 363] on input "[DATE]" at bounding box center [397, 361] width 109 height 23
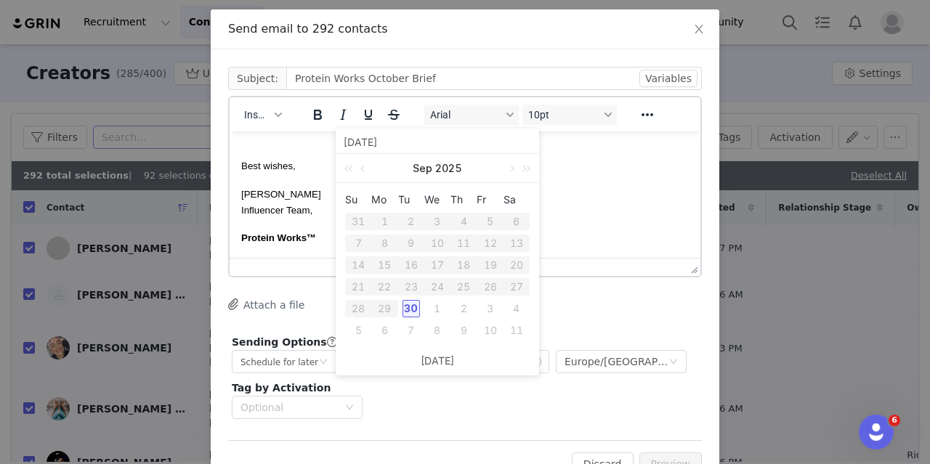
click at [515, 379] on div "Sending Options GRIN will send this email at the scheduled time, but it’s possi…" at bounding box center [465, 377] width 474 height 92
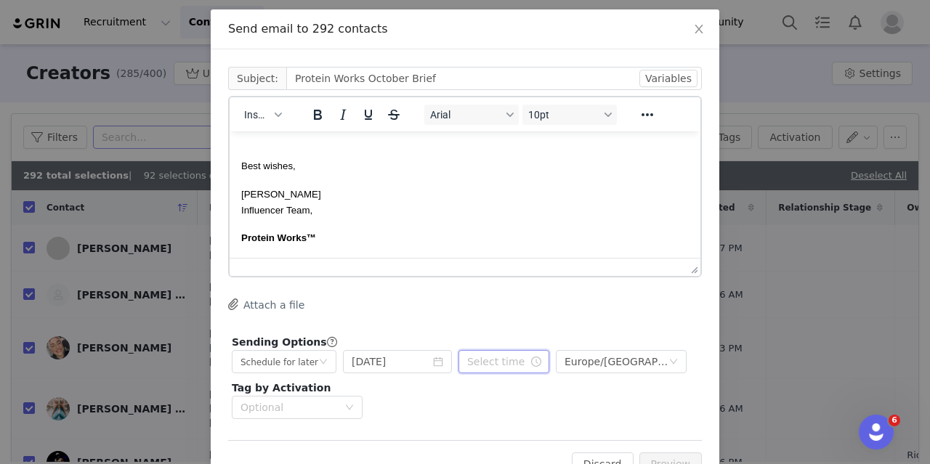
click at [501, 358] on input "text" at bounding box center [504, 361] width 91 height 23
click at [470, 309] on li "09" at bounding box center [470, 310] width 41 height 23
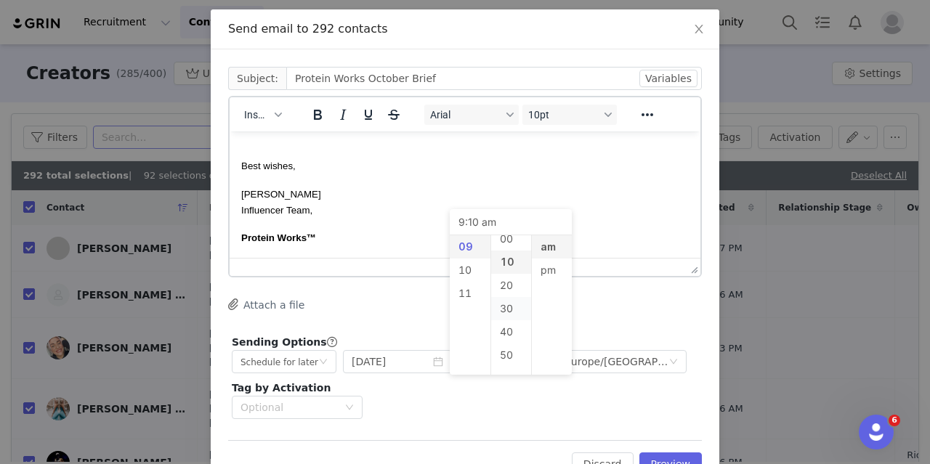
scroll to position [0, 0]
click at [510, 251] on li "00" at bounding box center [511, 247] width 41 height 23
click at [490, 402] on div "Sending Options GRIN will send this email at the scheduled time, but it’s possi…" at bounding box center [465, 377] width 474 height 92
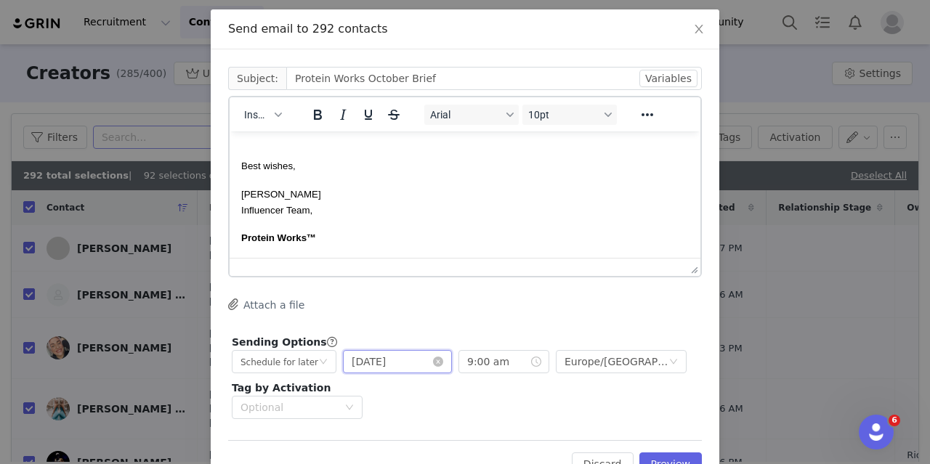
click at [410, 363] on input "[DATE]" at bounding box center [397, 361] width 109 height 23
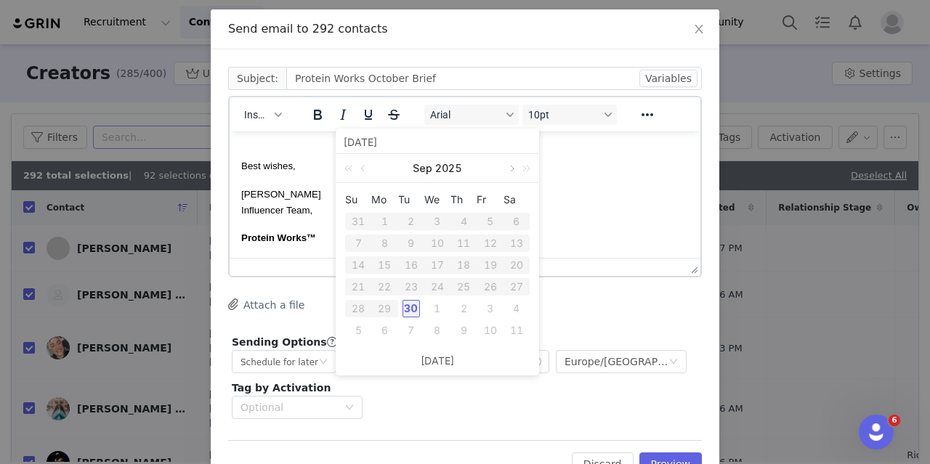
click at [511, 171] on link at bounding box center [510, 168] width 13 height 29
click at [443, 220] on div "1" at bounding box center [437, 221] width 17 height 17
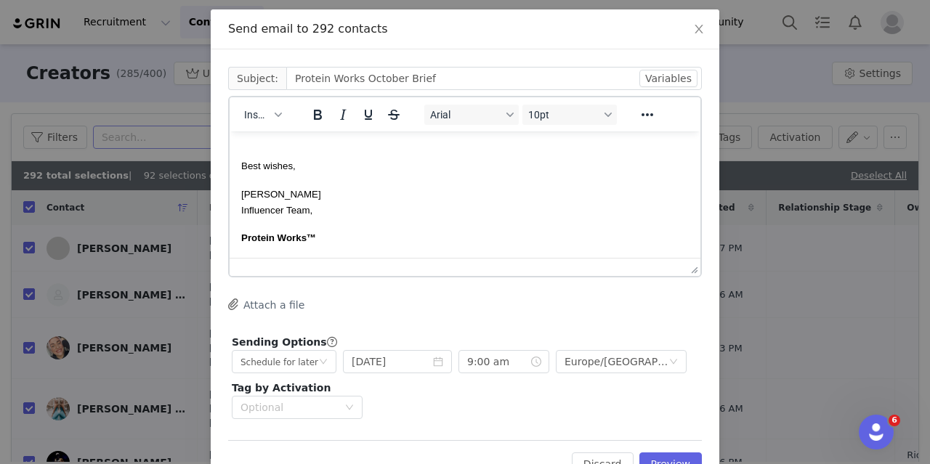
click at [436, 410] on div "Sending Options GRIN will send this email at the scheduled time, but it’s possi…" at bounding box center [465, 377] width 474 height 92
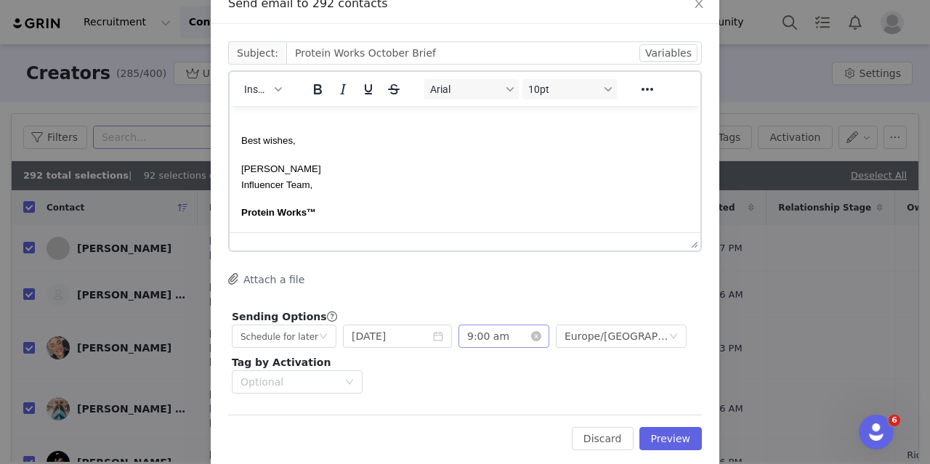
scroll to position [109, 0]
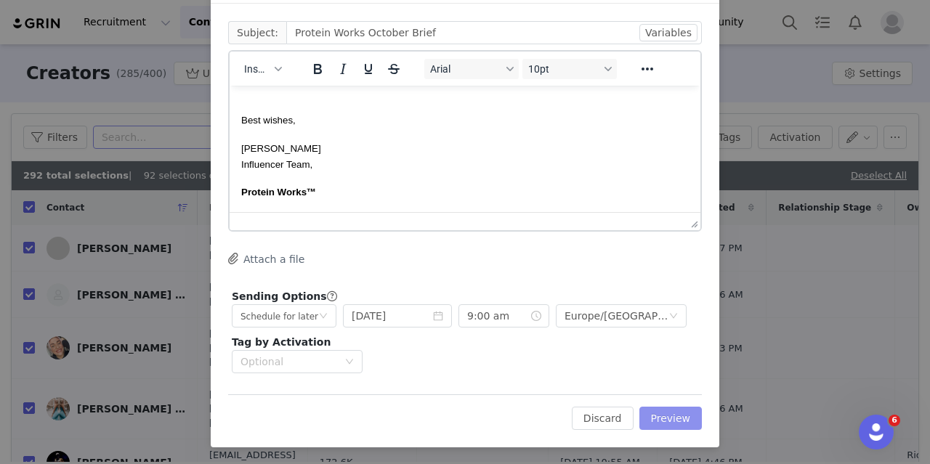
click at [675, 414] on button "Preview" at bounding box center [671, 418] width 63 height 23
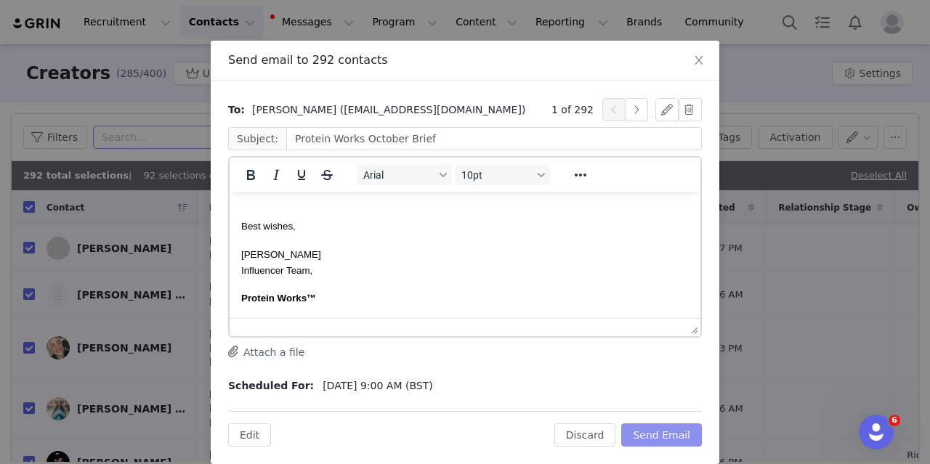
scroll to position [49, 0]
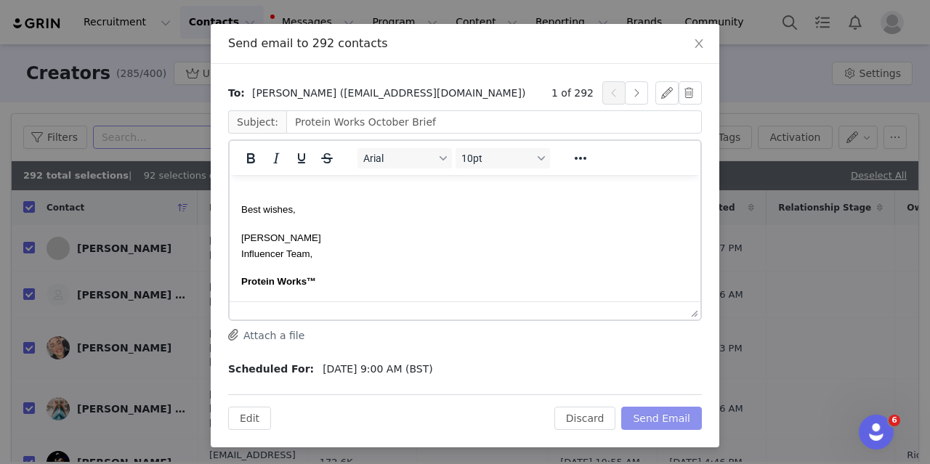
click at [672, 421] on button "Send Email" at bounding box center [662, 418] width 81 height 23
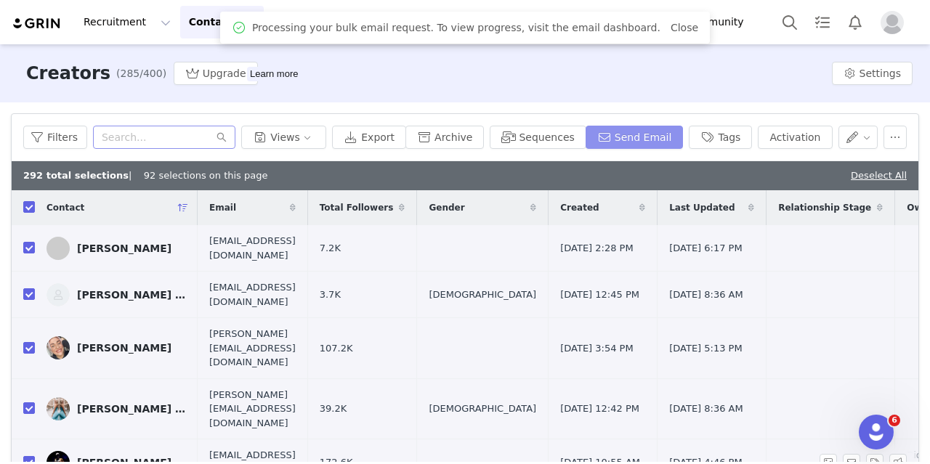
scroll to position [0, 0]
